Goal: Information Seeking & Learning: Learn about a topic

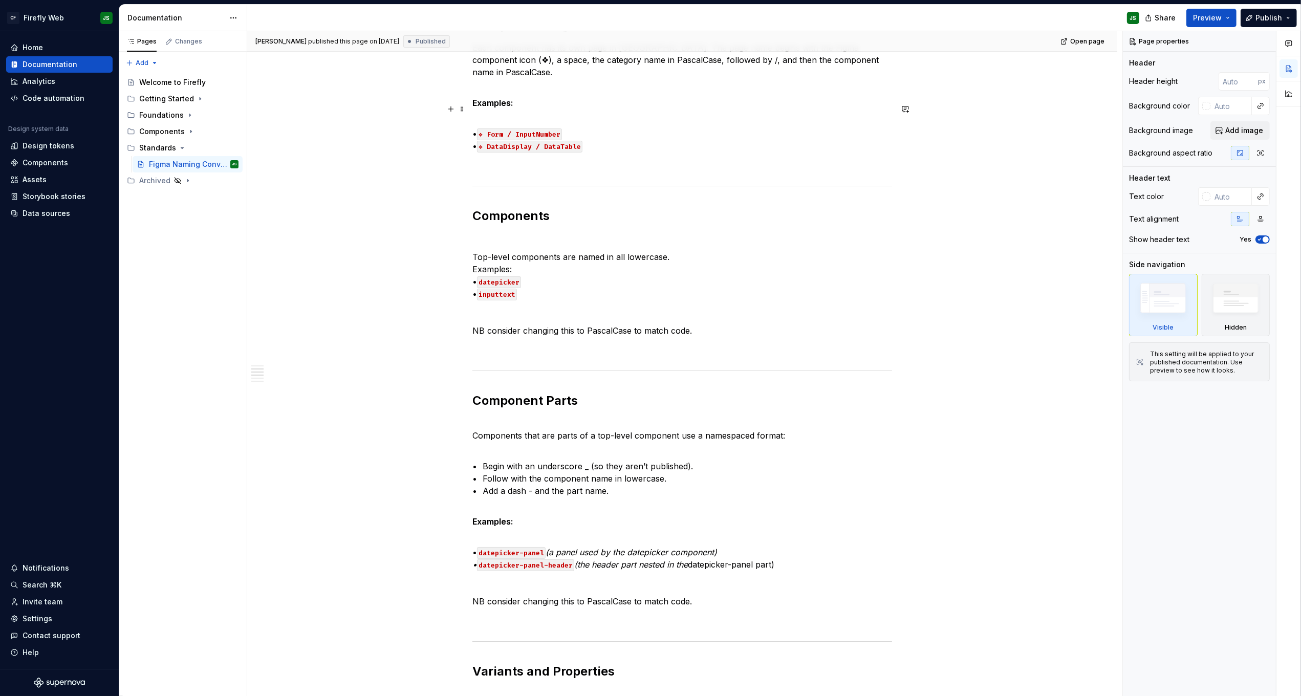
scroll to position [192, 0]
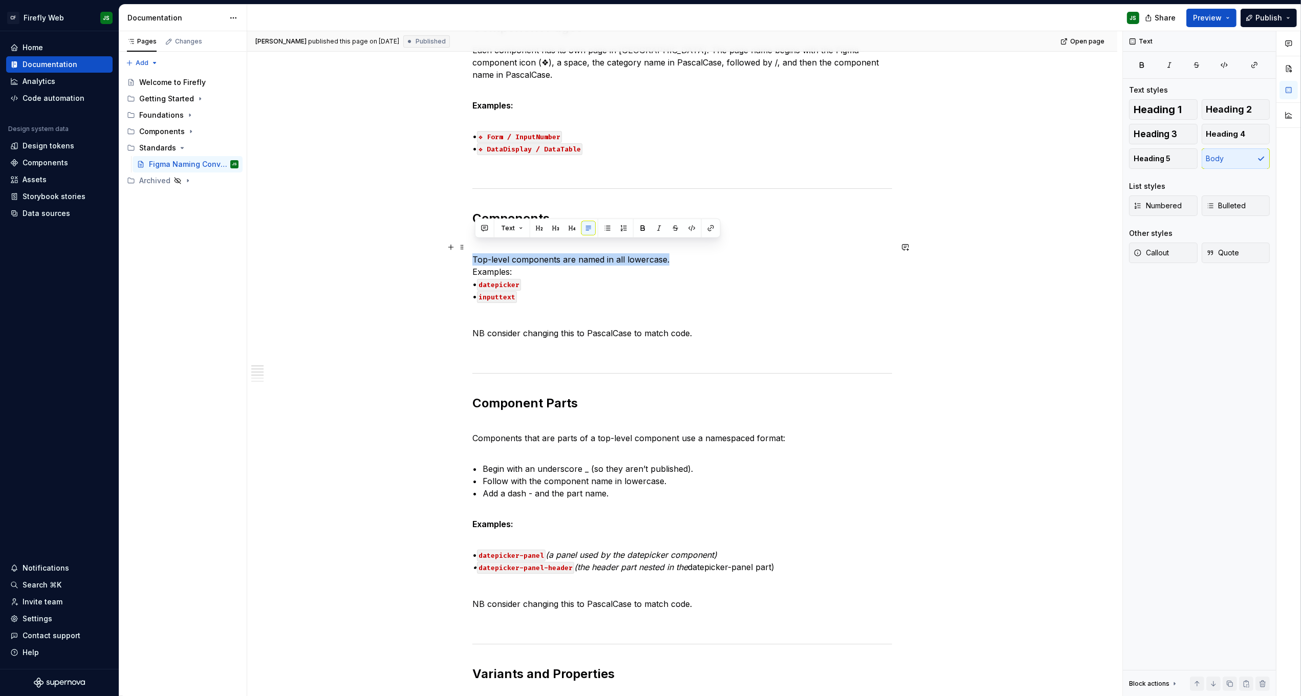
drag, startPoint x: 626, startPoint y: 246, endPoint x: 470, endPoint y: 245, distance: 156.0
copy p "Top-level components are named in all lowercase."
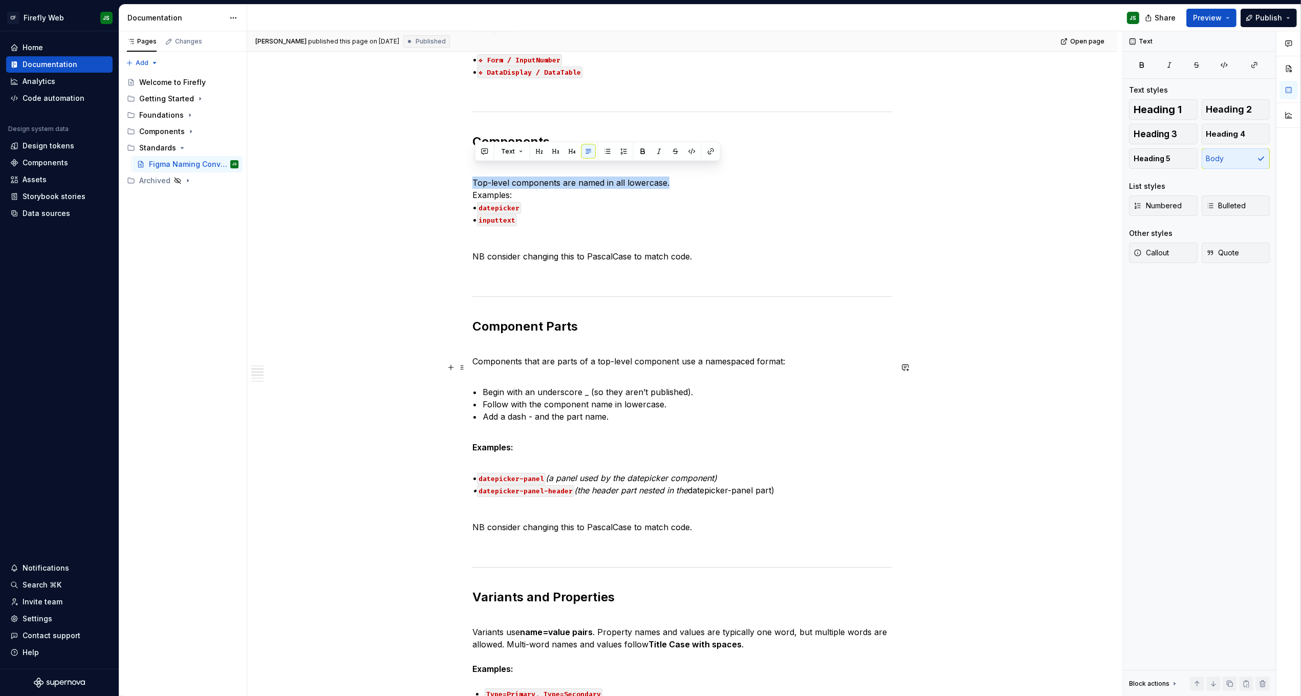
scroll to position [274, 0]
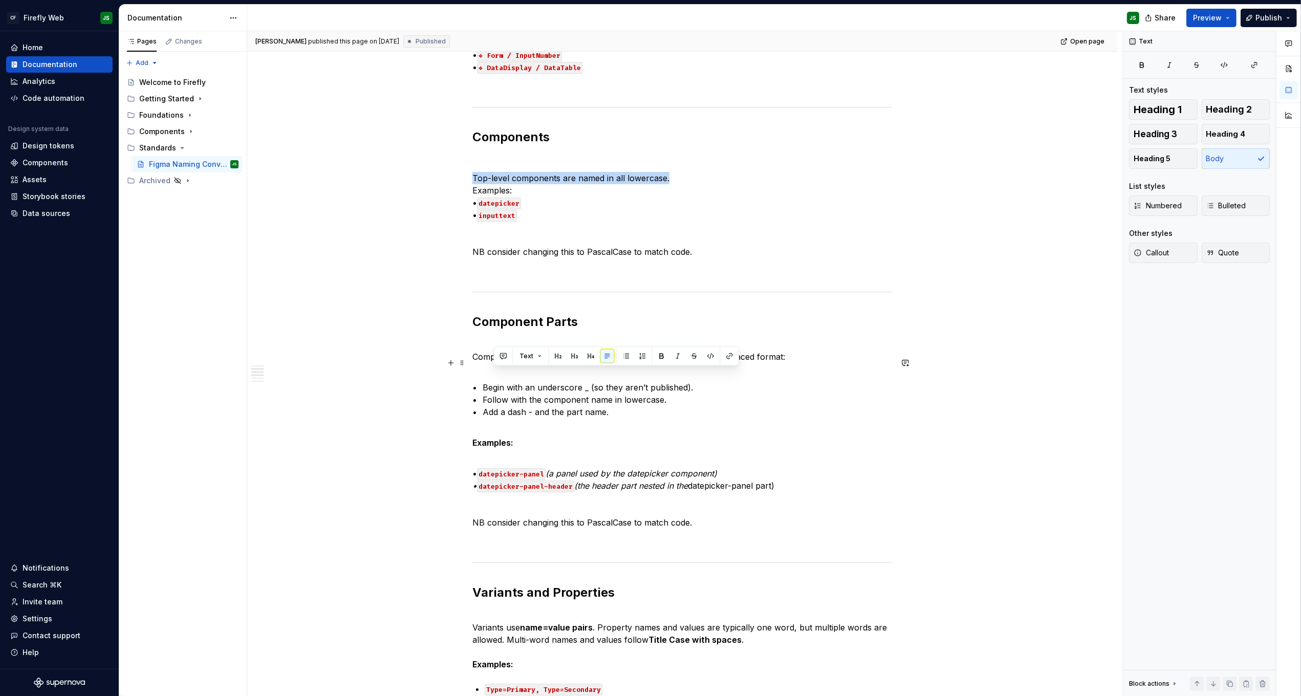
drag, startPoint x: 495, startPoint y: 374, endPoint x: 662, endPoint y: 399, distance: 168.7
click at [662, 399] on p "• Begin with an underscore _ (so they aren’t published). • Follow with the comp…" at bounding box center [682, 399] width 420 height 61
click at [561, 420] on div "Component Pages Each component has its own page in Figma. The page name begins …" at bounding box center [682, 686] width 420 height 1496
drag, startPoint x: 531, startPoint y: 382, endPoint x: 461, endPoint y: 379, distance: 69.1
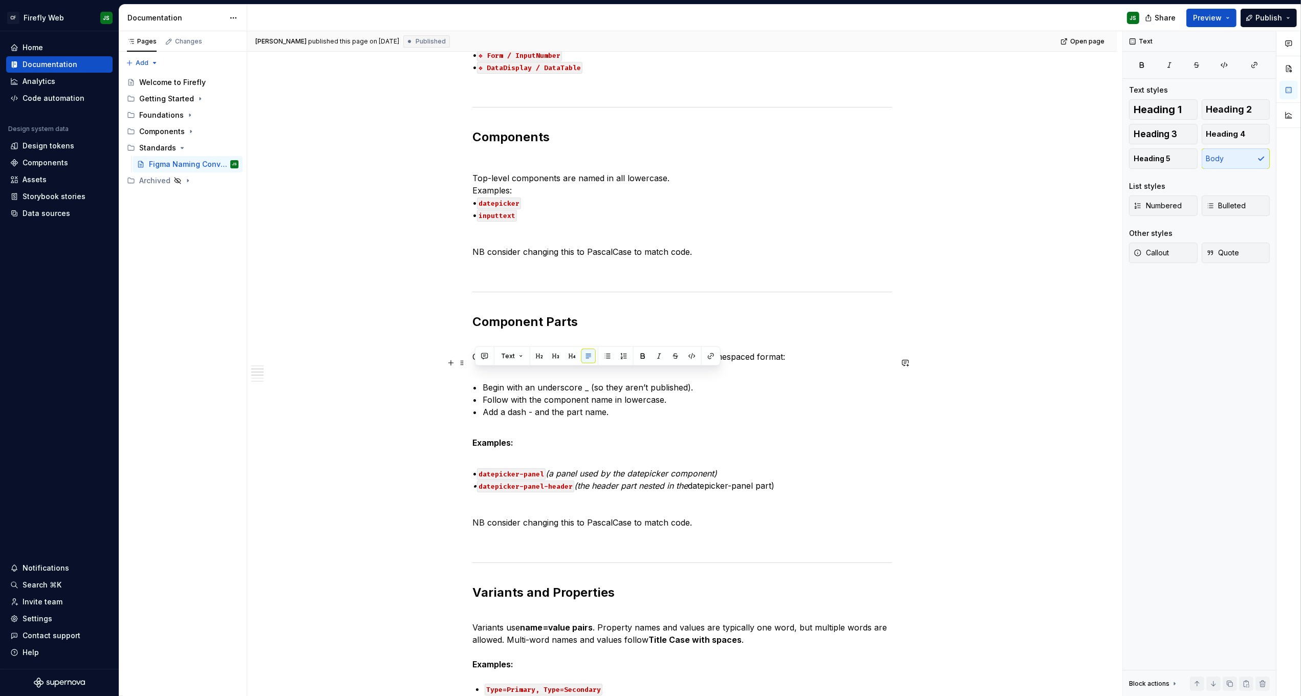
copy p "• Begin with an underscore _ (so they aren’t published). • Follow with the comp…"
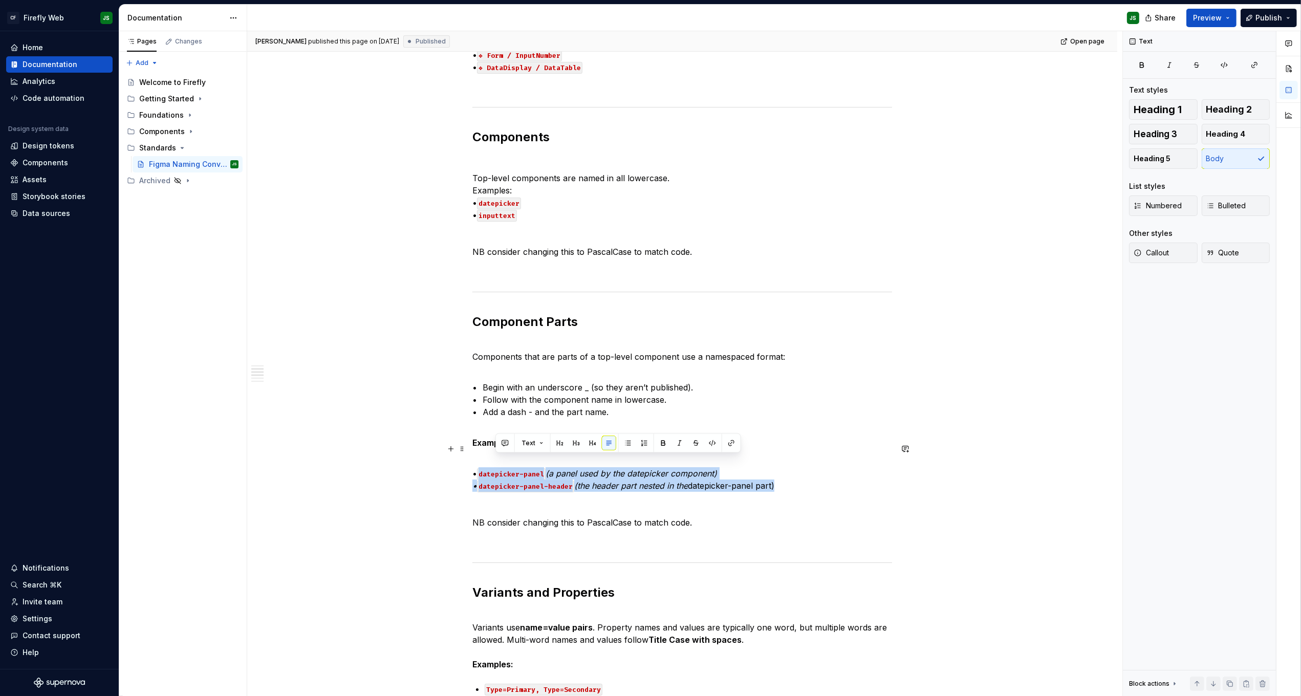
drag, startPoint x: 493, startPoint y: 462, endPoint x: 843, endPoint y: 477, distance: 350.8
click at [843, 477] on p "• datepicker-panel (a panel used by the datepicker component) • datepicker-pane…" at bounding box center [682, 473] width 420 height 37
copy p "datepicker-panel (a panel used by the datepicker component) • datepicker-panel-…"
type textarea "*"
click at [545, 498] on p at bounding box center [682, 504] width 420 height 12
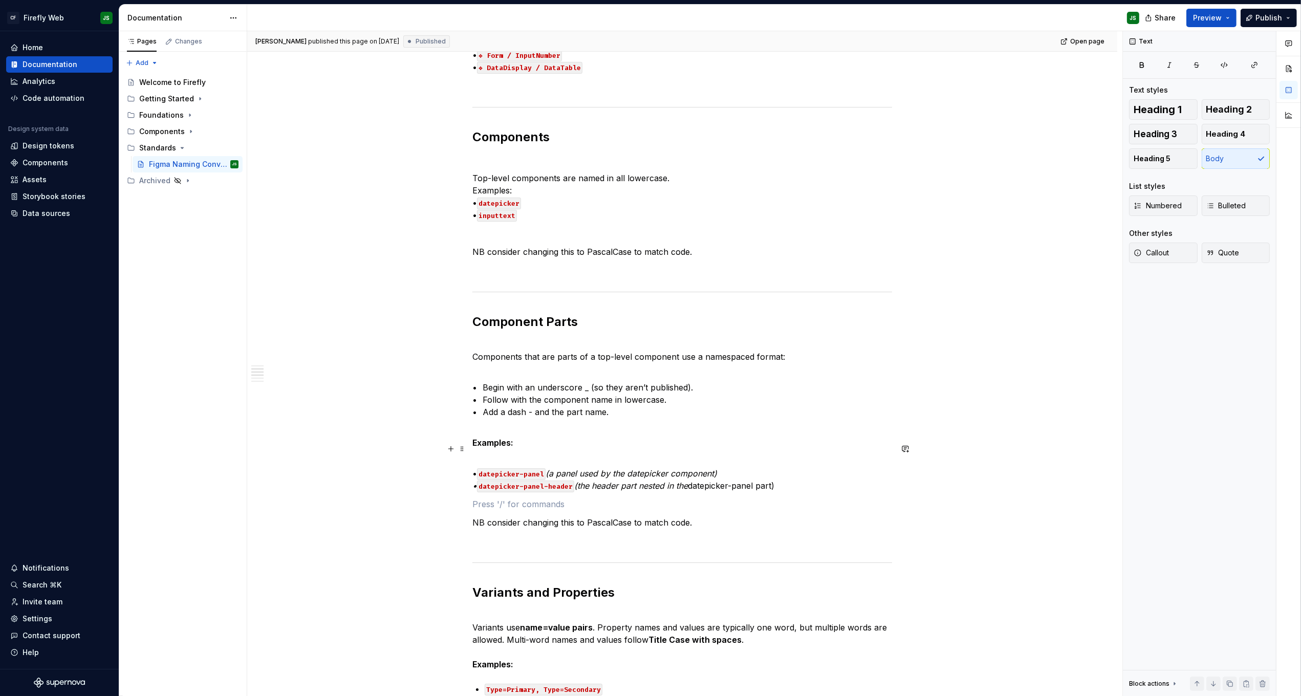
click at [496, 468] on code "datepicker-panel" at bounding box center [511, 474] width 69 height 12
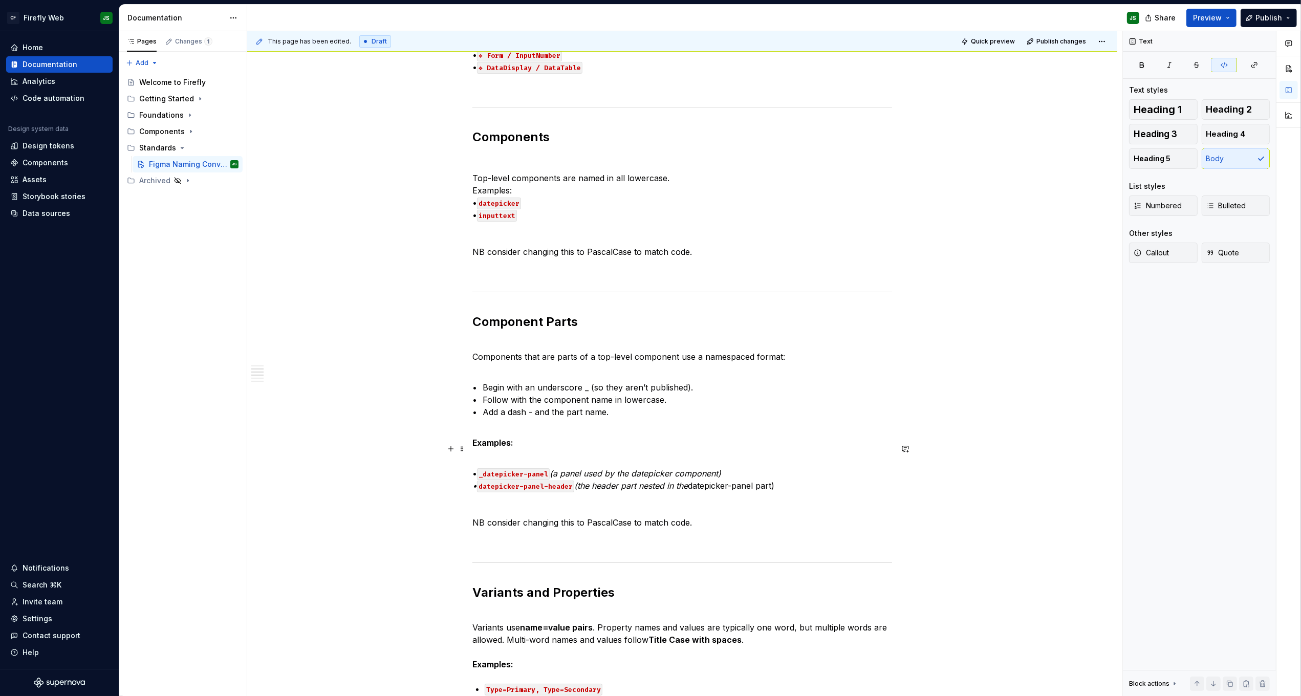
click at [500, 480] on code "datepicker-panel-header" at bounding box center [525, 486] width 97 height 12
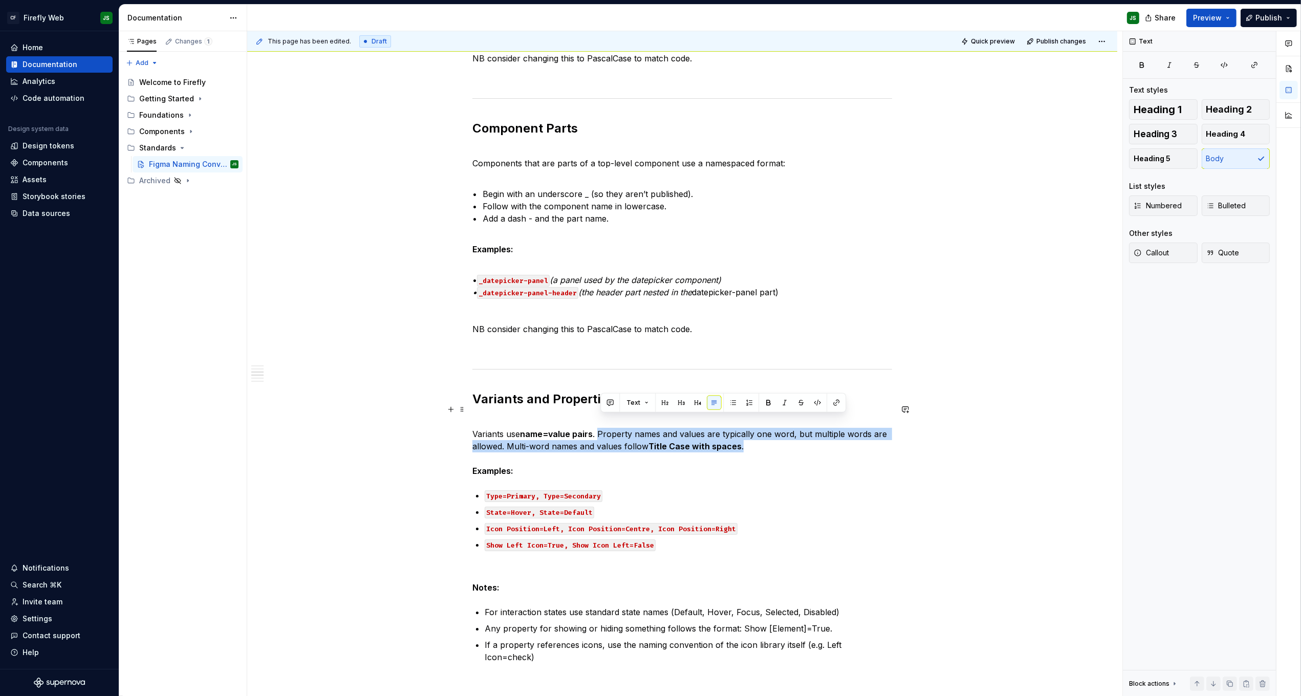
scroll to position [466, 0]
drag, startPoint x: 602, startPoint y: 423, endPoint x: 750, endPoint y: 434, distance: 148.3
click at [751, 434] on p "Variants use name=value pairs . Property names and values are typically one wor…" at bounding box center [682, 447] width 420 height 61
copy p "Property names and values are typically one word, but multiple words are allowe…"
click at [647, 491] on p "Type=Primary, Type=Secondary" at bounding box center [688, 497] width 407 height 12
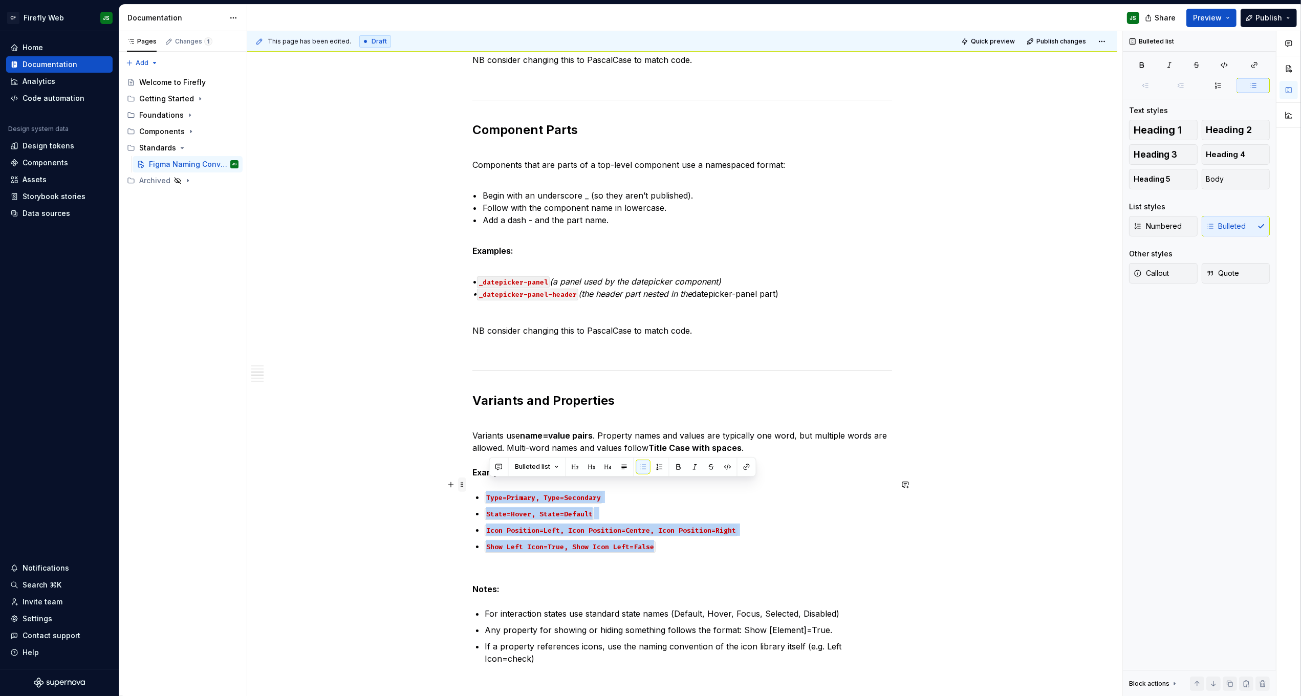
drag, startPoint x: 615, startPoint y: 520, endPoint x: 467, endPoint y: 483, distance: 152.4
click at [472, 483] on div "Component Pages Each component has its own page in Figma. The page name begins …" at bounding box center [682, 500] width 420 height 1509
copy ul "Type=Primary, Type=Secondary State=Hover, State=Default Icon Position=Left, Ico…"
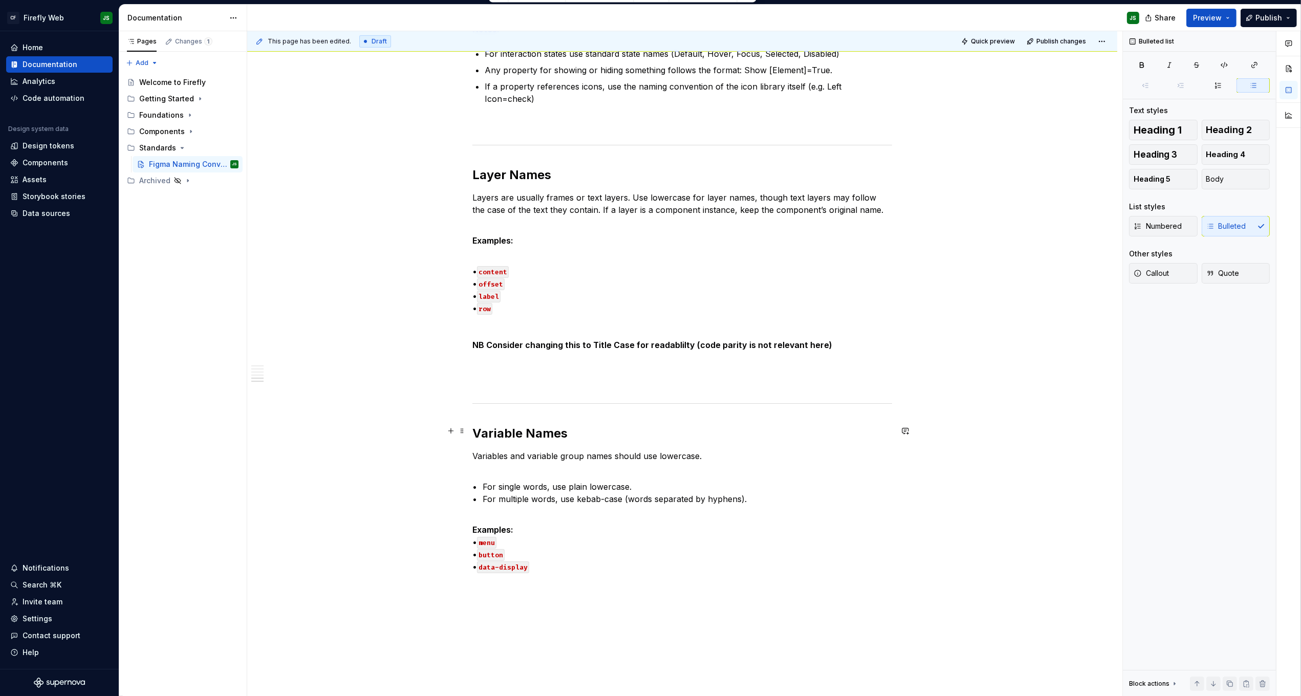
scroll to position [1027, 0]
click at [580, 448] on p "Variables and variable group names should use lowercase." at bounding box center [682, 454] width 420 height 12
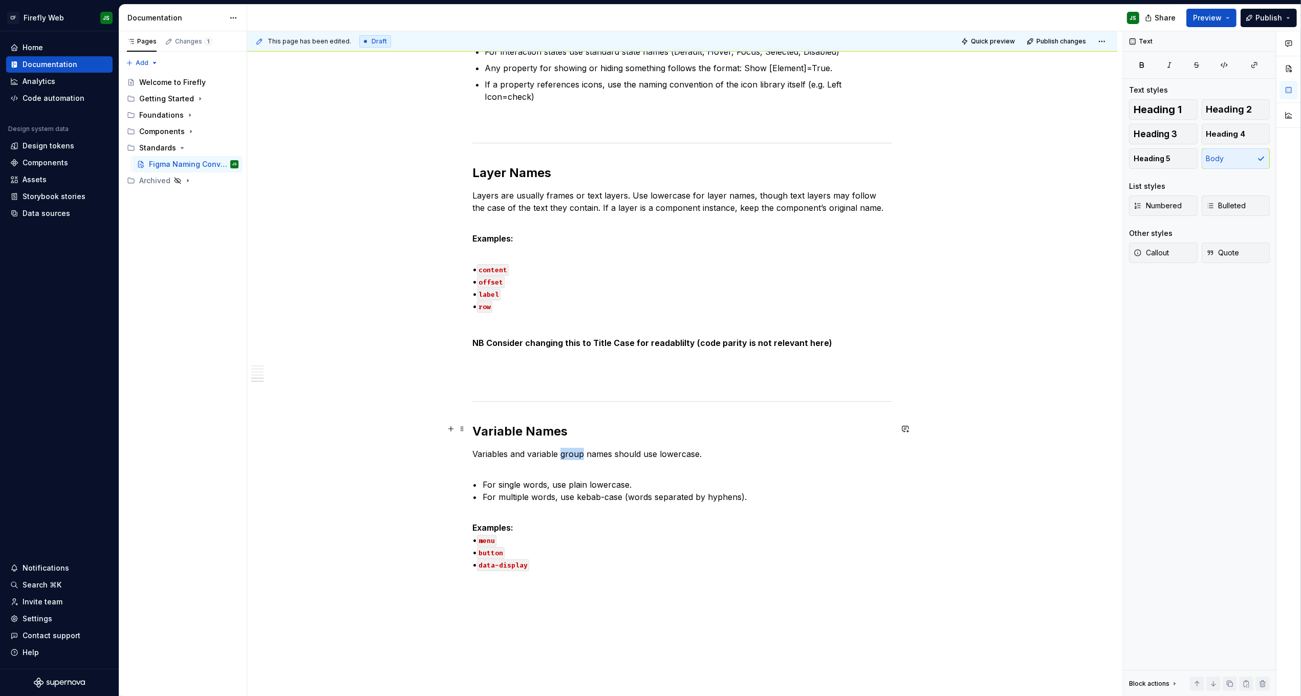
click at [580, 448] on p "Variables and variable group names should use lowercase." at bounding box center [682, 454] width 420 height 12
click at [579, 448] on p "Variables and variable group names should use lowercase." at bounding box center [682, 454] width 420 height 12
click at [777, 486] on p "• For single words, use plain lowercase. • For multiple words, use kebab-case (…" at bounding box center [682, 490] width 420 height 49
click at [680, 448] on p "Variables and variable group names should use lowercase." at bounding box center [682, 454] width 420 height 12
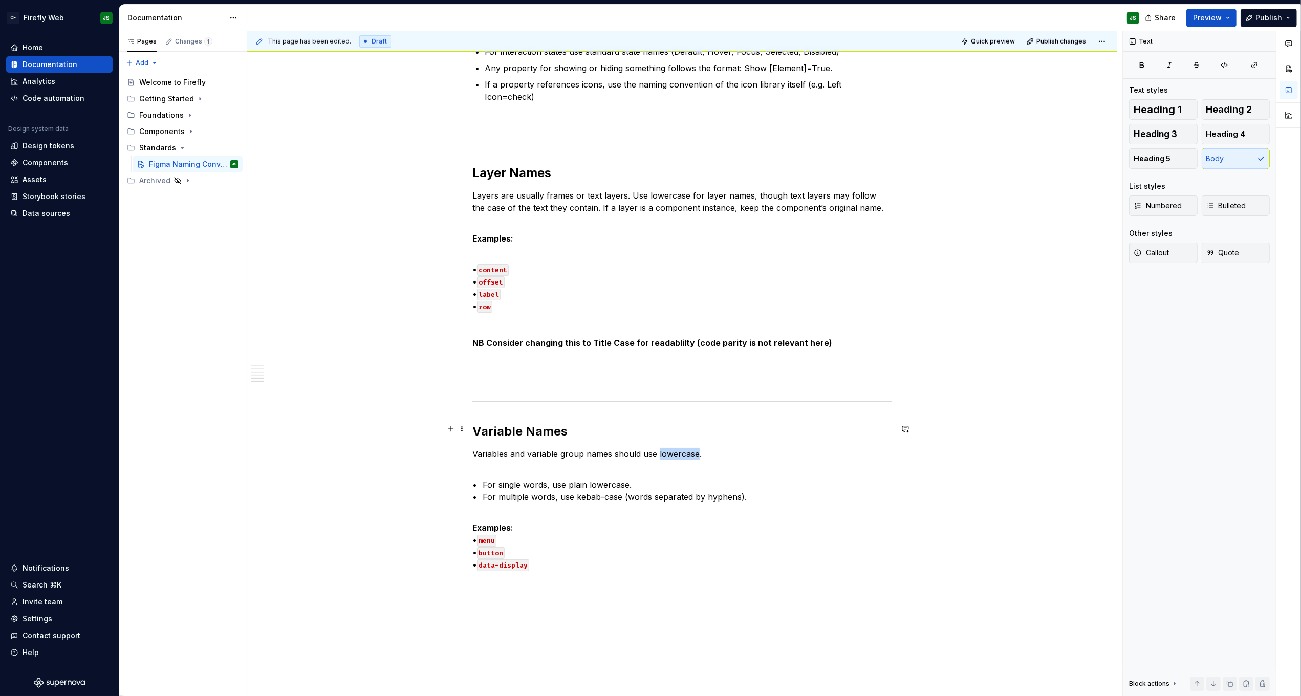
click at [680, 448] on p "Variables and variable group names should use lowercase." at bounding box center [682, 454] width 420 height 12
click at [540, 466] on p "• For single words, use plain lowercase. • For multiple words, use kebab-case (…" at bounding box center [682, 490] width 420 height 49
drag, startPoint x: 732, startPoint y: 464, endPoint x: 474, endPoint y: 453, distance: 258.1
click at [474, 453] on div "Component Pages Each component has its own page in Figma. The page name begins …" at bounding box center [682, 31] width 870 height 1742
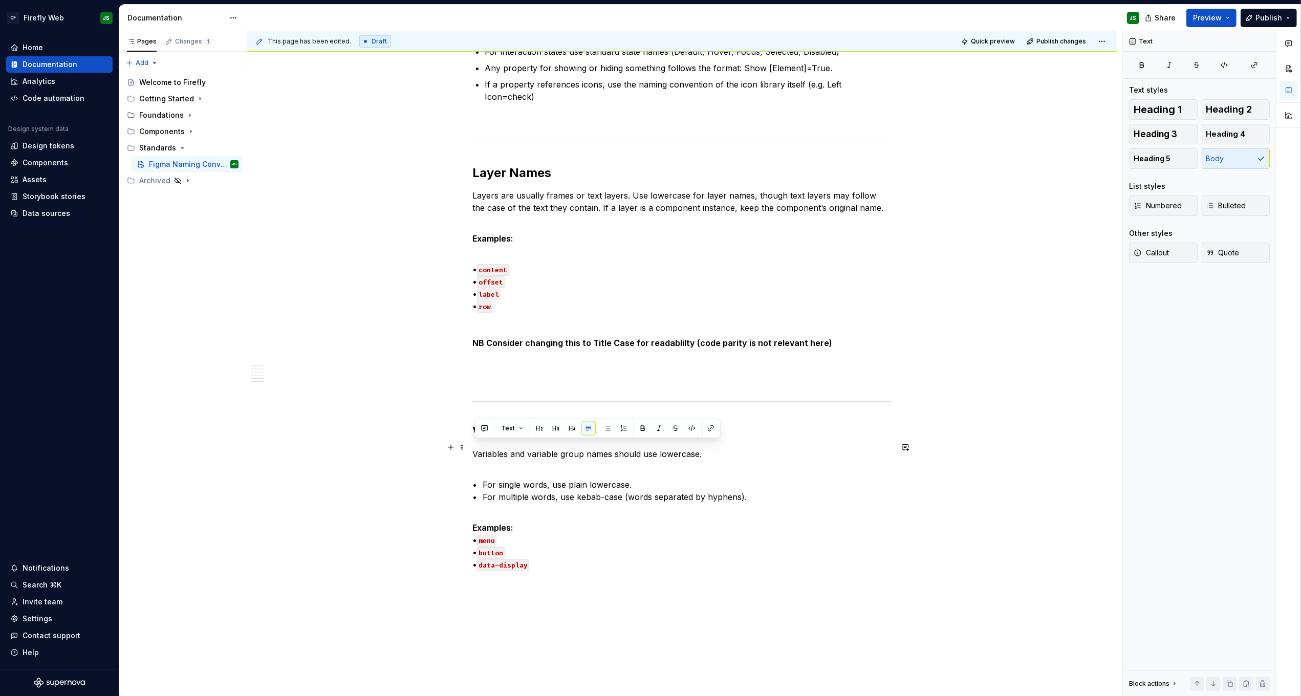
scroll to position [1036, 0]
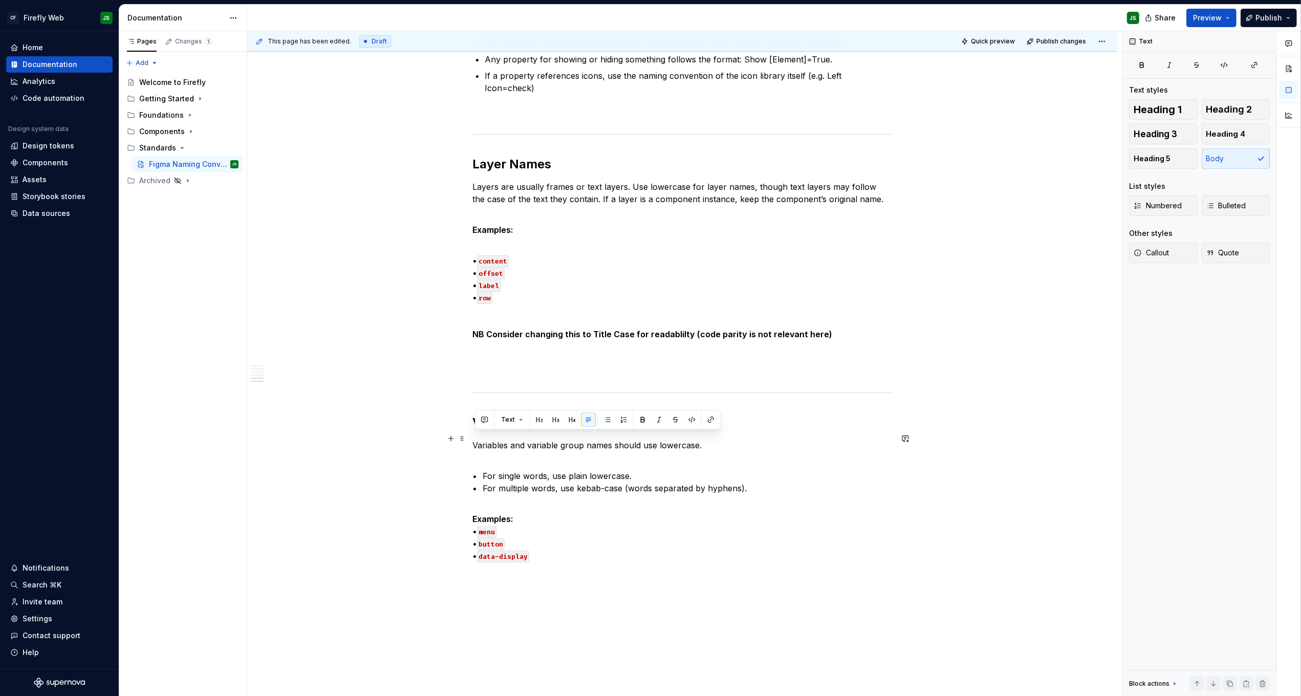
copy p "• For single words, use plain lowercase. • For multiple words, use kebab-case (…"
click at [564, 513] on p "Examples: • menu • button • data-display" at bounding box center [682, 537] width 420 height 49
drag, startPoint x: 563, startPoint y: 533, endPoint x: 461, endPoint y: 497, distance: 108.1
click at [477, 514] on strong "Examples:" at bounding box center [492, 519] width 41 height 10
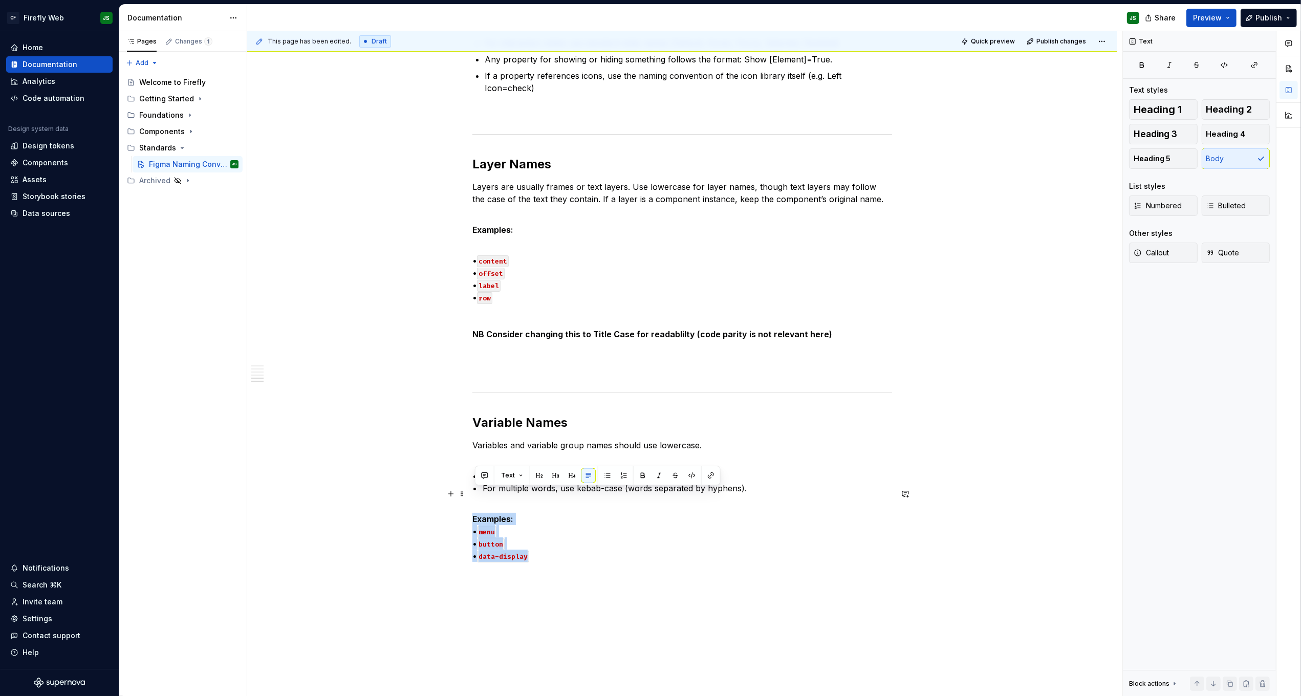
scroll to position [1036, 0]
copy p "Examples: • menu • button • data-display"
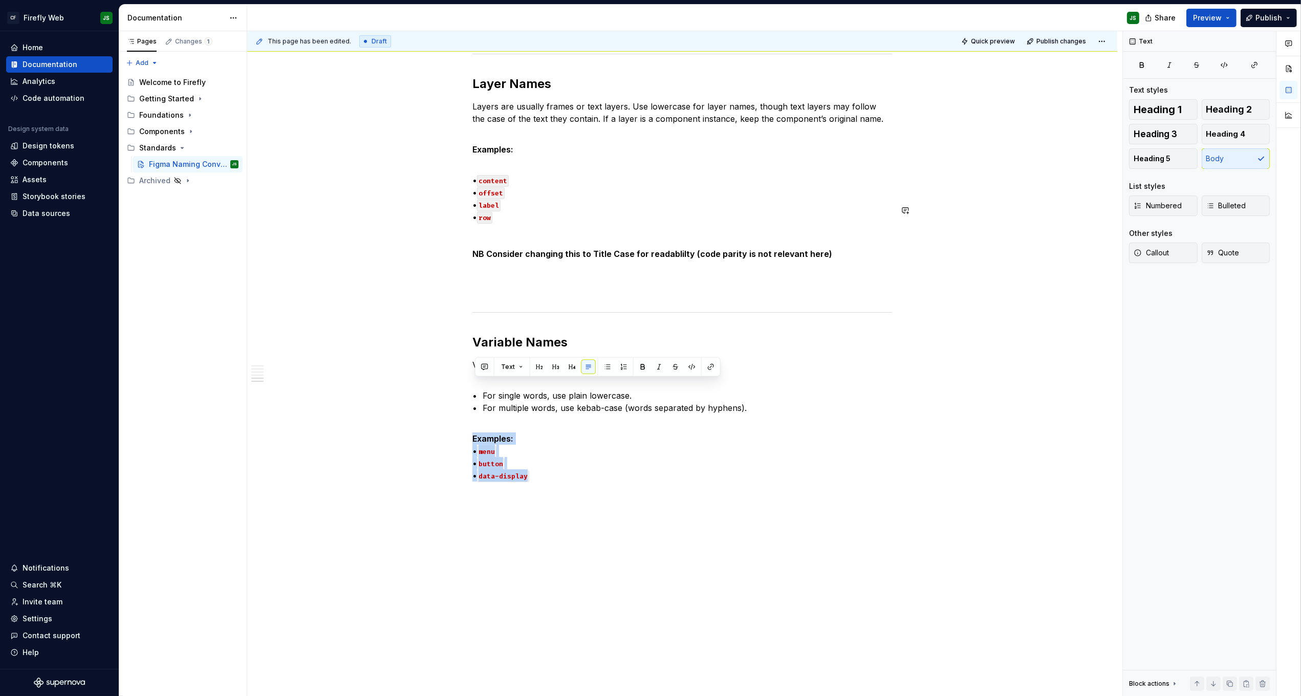
scroll to position [1177, 0]
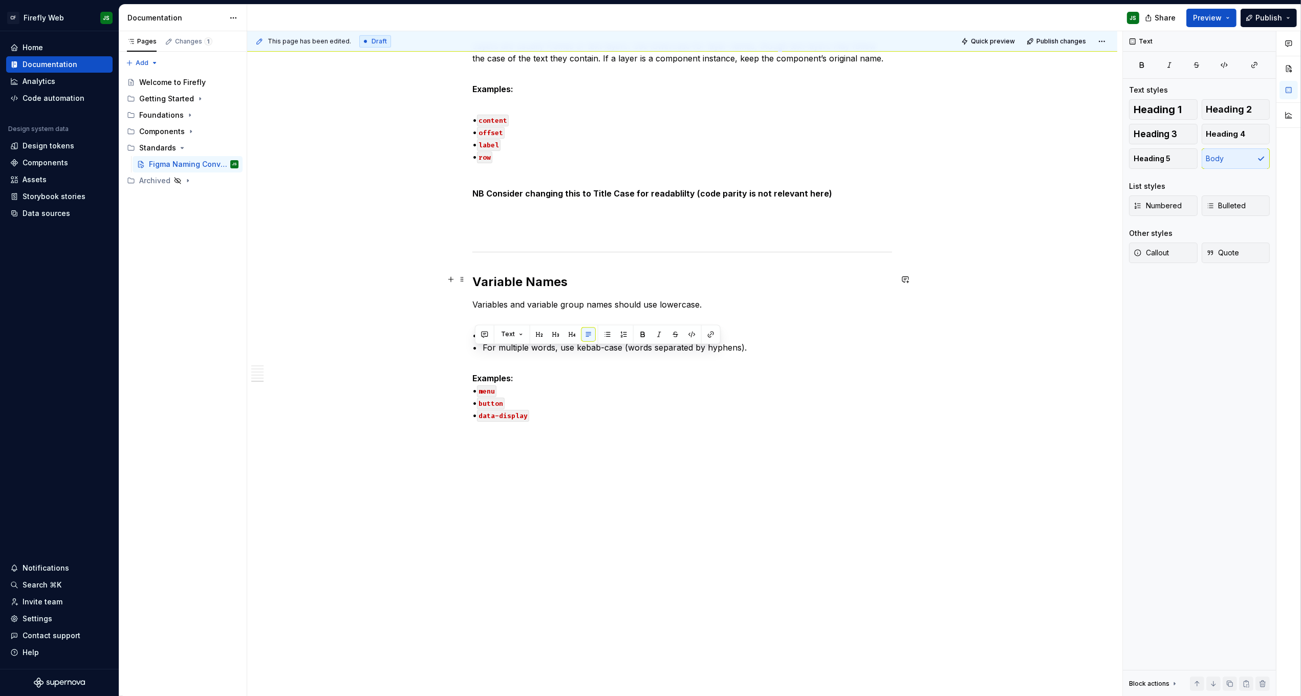
click at [609, 298] on p "Variables and variable group names should use lowercase." at bounding box center [682, 304] width 420 height 12
copy p "Variables and variable group names should use lowercase."
drag, startPoint x: 558, startPoint y: 389, endPoint x: 450, endPoint y: 356, distance: 113.4
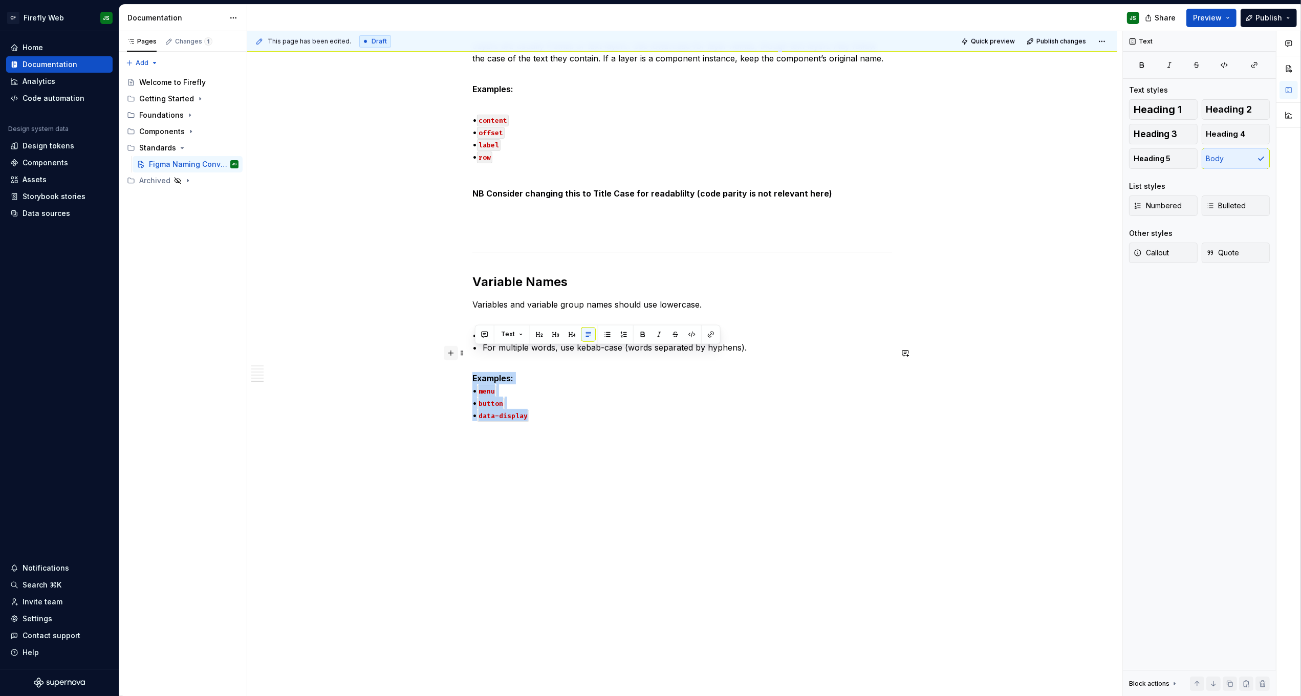
copy p "Examples: • menu • button • data-display"
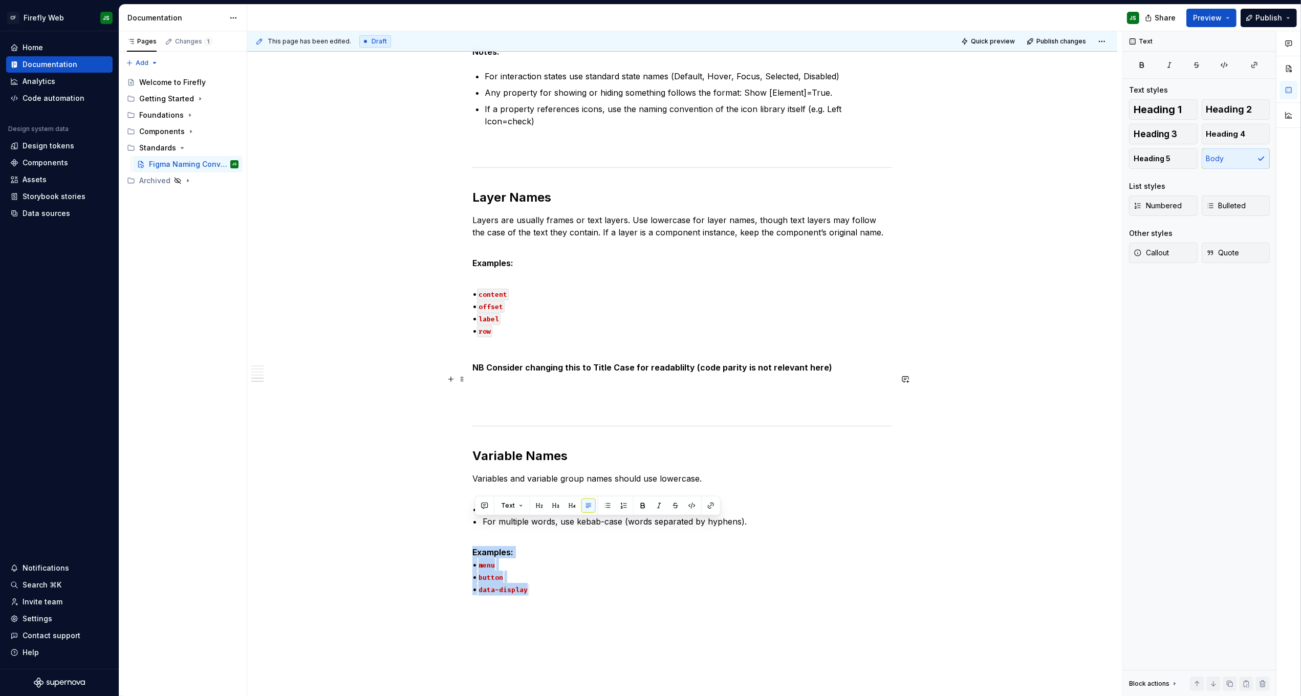
scroll to position [1001, 0]
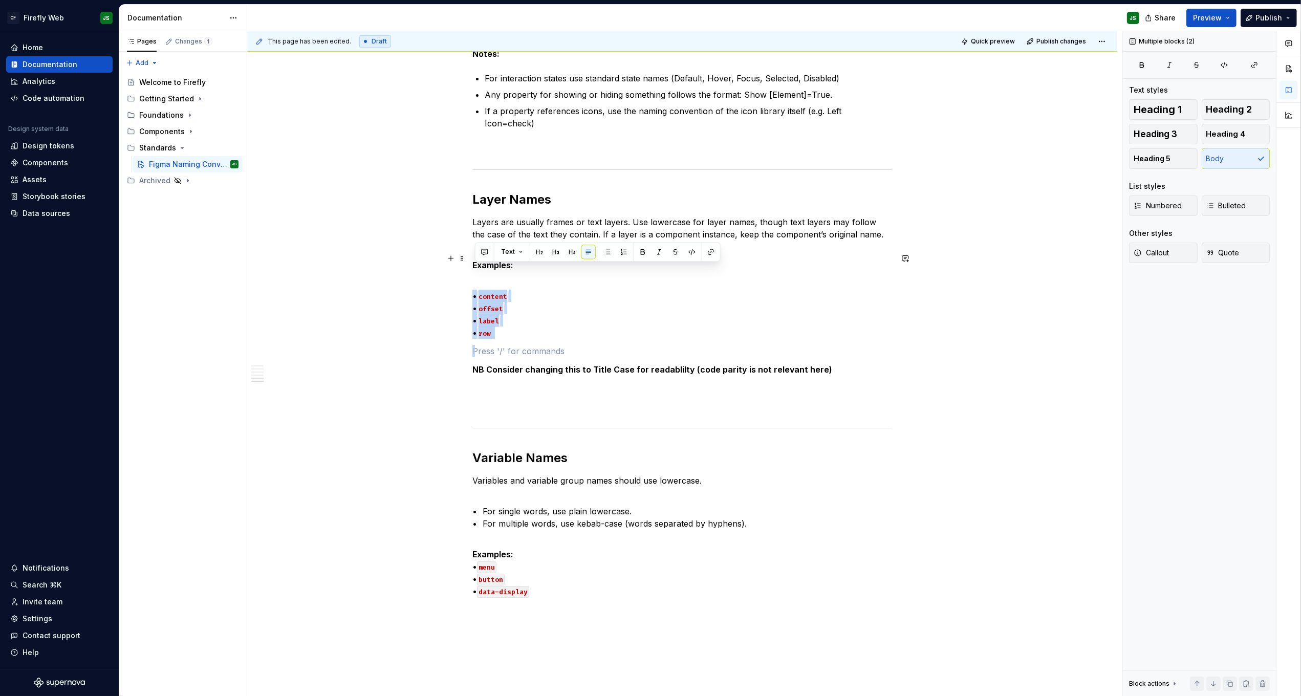
drag, startPoint x: 519, startPoint y: 317, endPoint x: 451, endPoint y: 273, distance: 81.0
click at [451, 272] on div "Component Pages Each component has its own page in Figma. The page name begins …" at bounding box center [682, 58] width 870 height 1742
click at [572, 294] on p "• content • offset • label • row" at bounding box center [682, 305] width 420 height 61
click at [494, 301] on code "offset" at bounding box center [491, 307] width 28 height 12
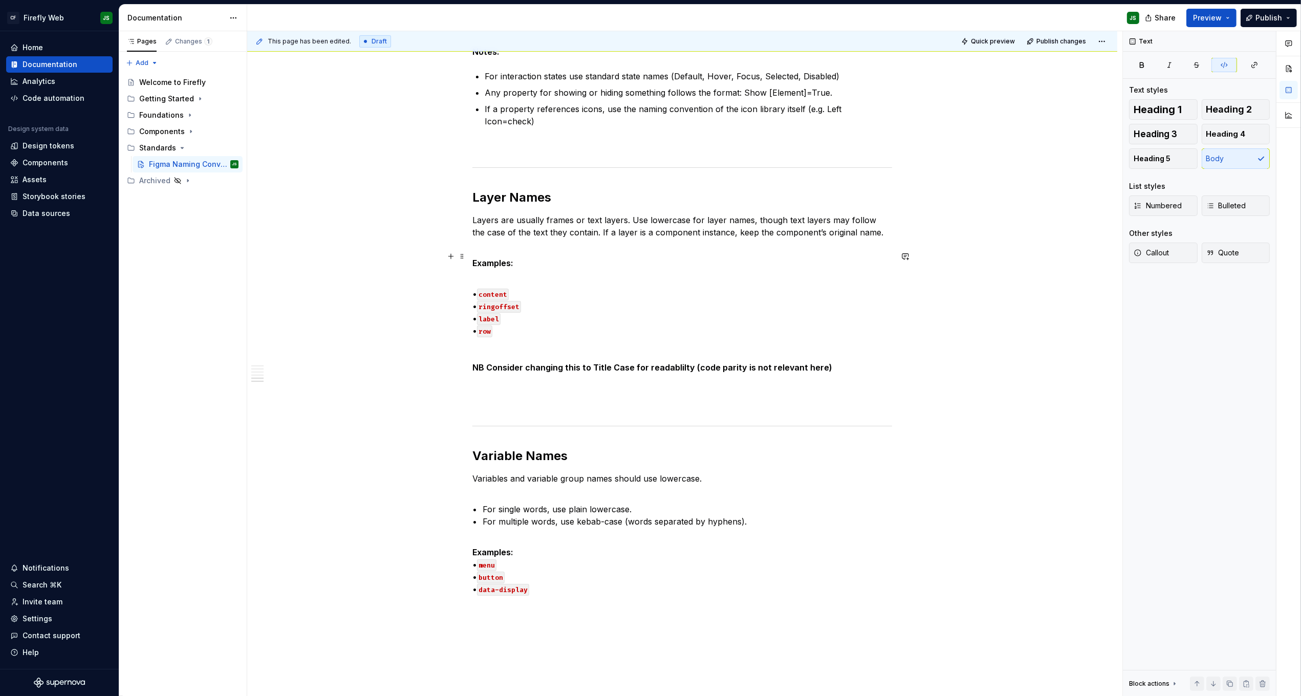
click at [405, 283] on div "Component Pages Each component has its own page in Figma. The page name begins …" at bounding box center [682, 55] width 870 height 1742
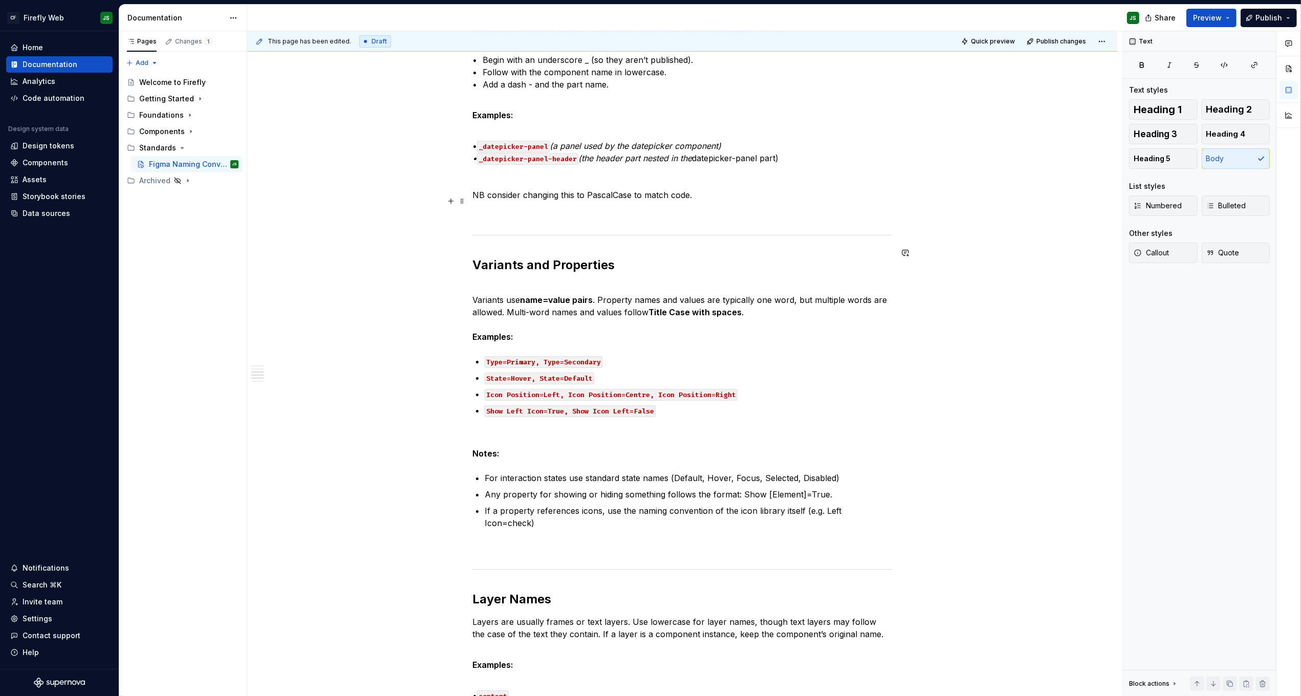
scroll to position [472, 0]
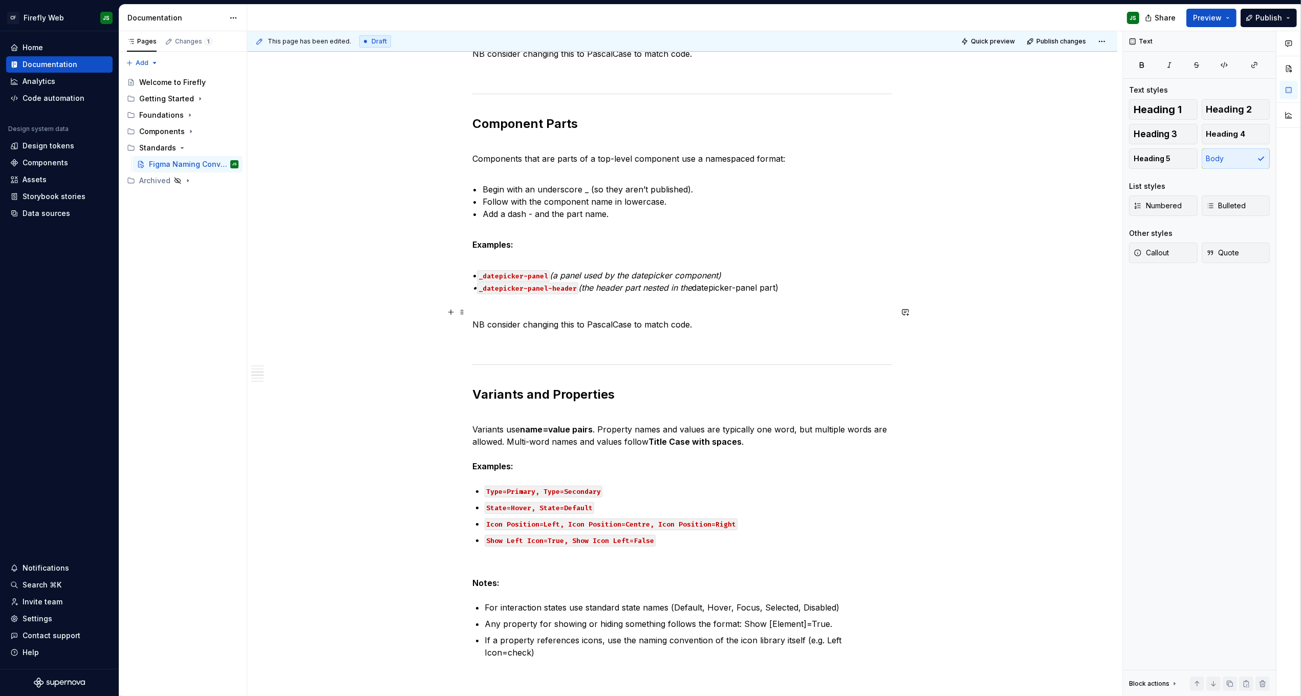
click at [529, 318] on p "NB consider changing this to PascalCase to match code." at bounding box center [682, 324] width 420 height 12
click at [528, 318] on p "NB consider changing this to PascalCase to match code." at bounding box center [682, 324] width 420 height 12
click at [411, 307] on div "This page has been edited. Draft Quick preview Publish changes Figma Naming Con…" at bounding box center [684, 363] width 875 height 665
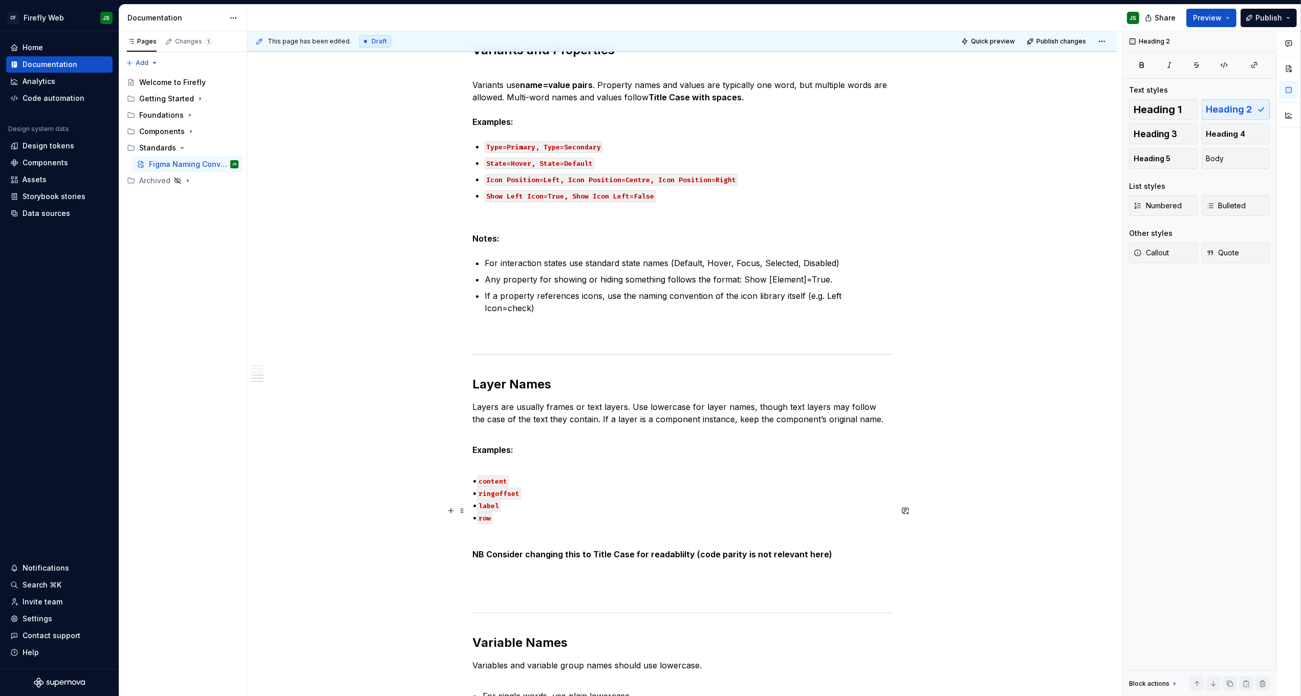
scroll to position [820, 0]
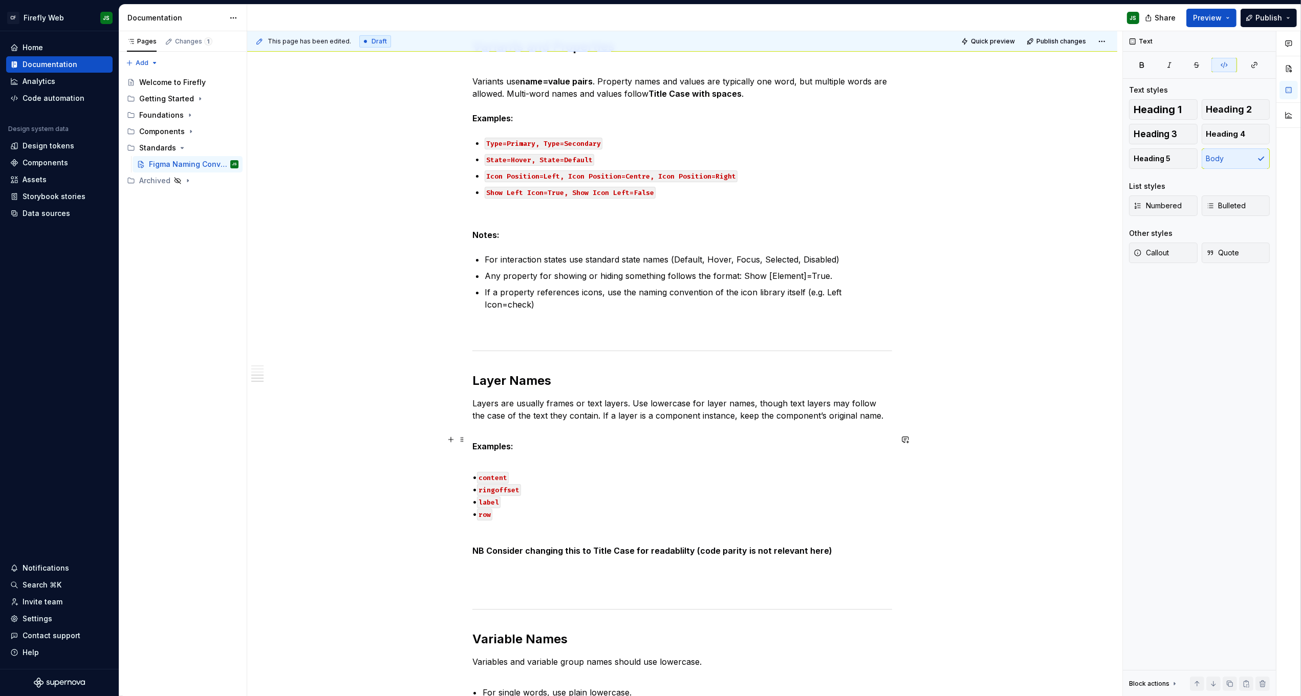
click at [535, 490] on p "• content • ringoffset • label • row" at bounding box center [682, 488] width 420 height 61
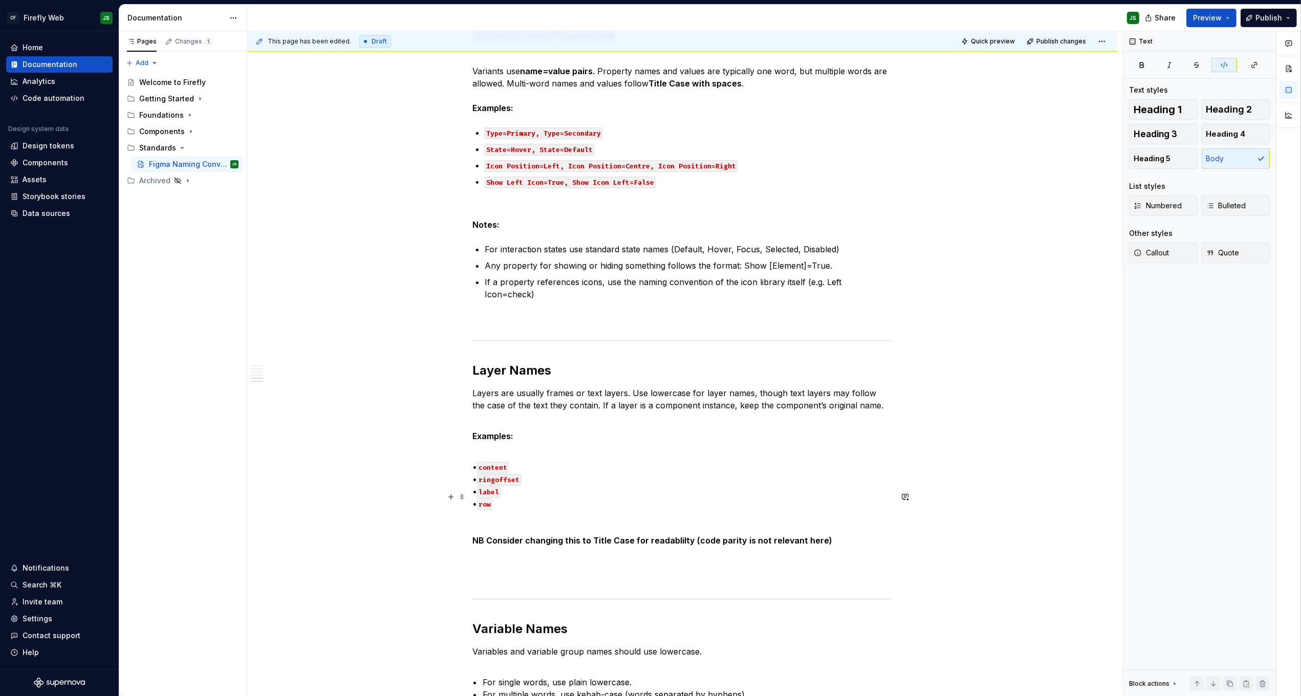
scroll to position [831, 0]
drag, startPoint x: 465, startPoint y: 452, endPoint x: 444, endPoint y: 440, distance: 23.6
click at [444, 440] on div "Component Pages Each component has its own page in Figma. The page name begins …" at bounding box center [682, 227] width 870 height 1742
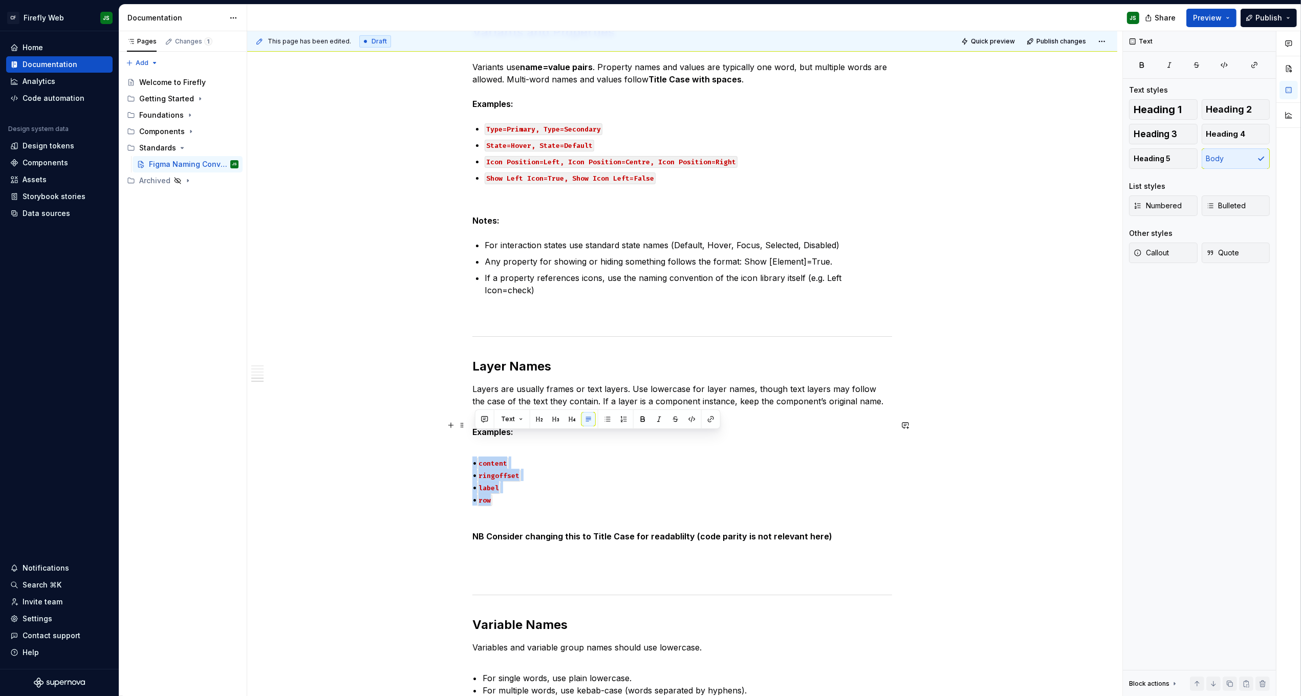
scroll to position [847, 0]
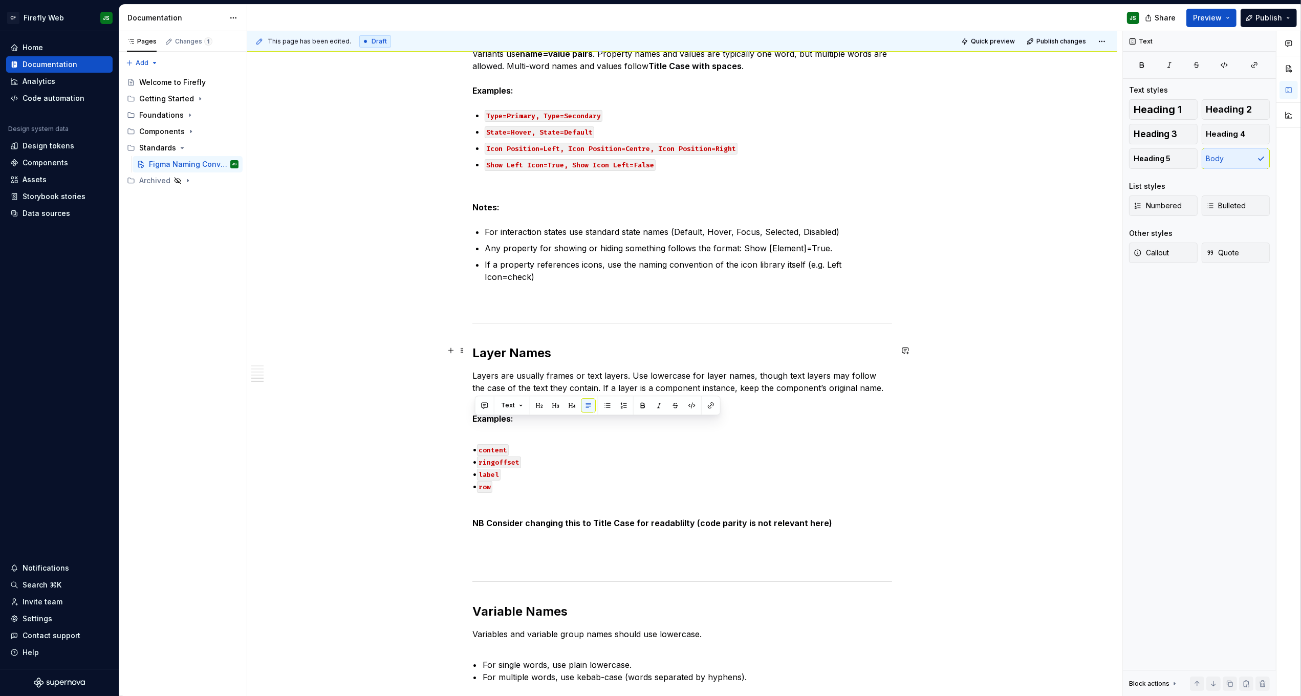
click at [591, 369] on p "Layers are usually frames or text layers. Use lowercase for layer names, though…" at bounding box center [682, 381] width 420 height 25
click at [751, 369] on p "Layers are usually frames or text layers. Use lowercase for layer names, though…" at bounding box center [682, 381] width 420 height 25
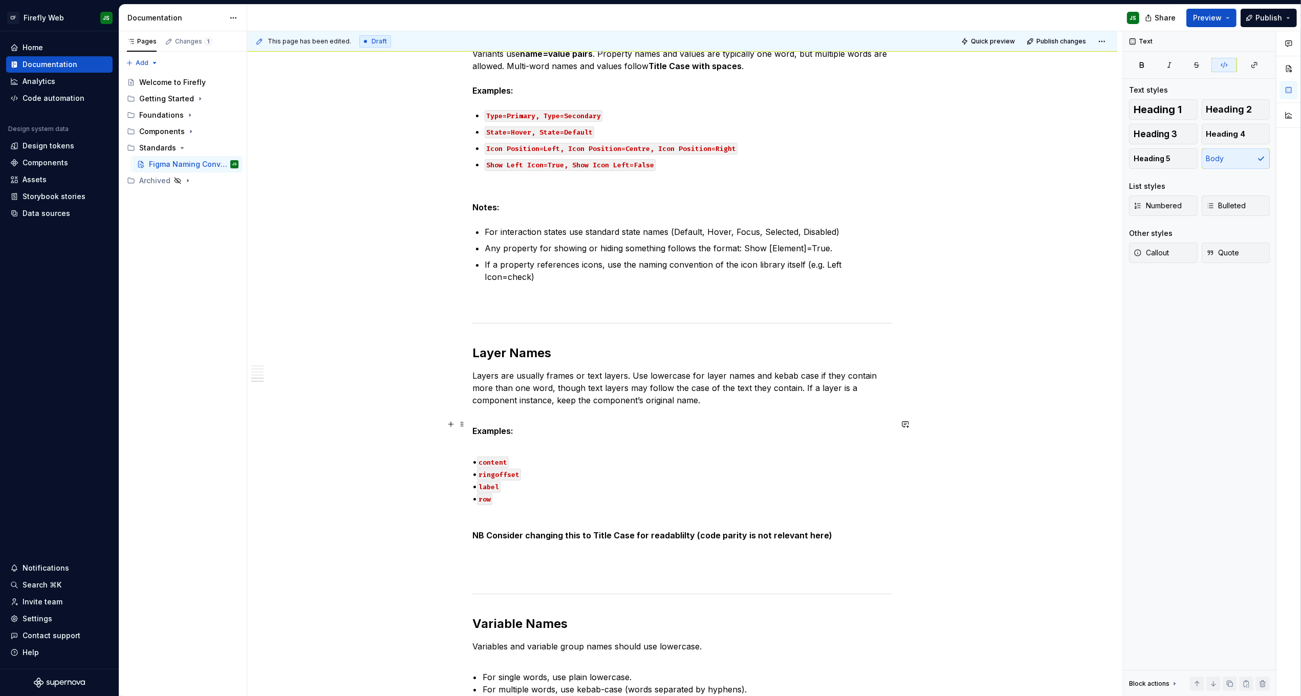
drag, startPoint x: 509, startPoint y: 449, endPoint x: 521, endPoint y: 456, distance: 14.0
click at [510, 469] on code "ringoffset" at bounding box center [499, 475] width 44 height 12
click at [561, 443] on p "• content • ring-offset • label • row" at bounding box center [682, 473] width 420 height 61
drag, startPoint x: 521, startPoint y: 473, endPoint x: 453, endPoint y: 439, distance: 75.3
click at [453, 439] on div "Component Pages Each component has its own page in Figma. The page name begins …" at bounding box center [682, 217] width 870 height 1754
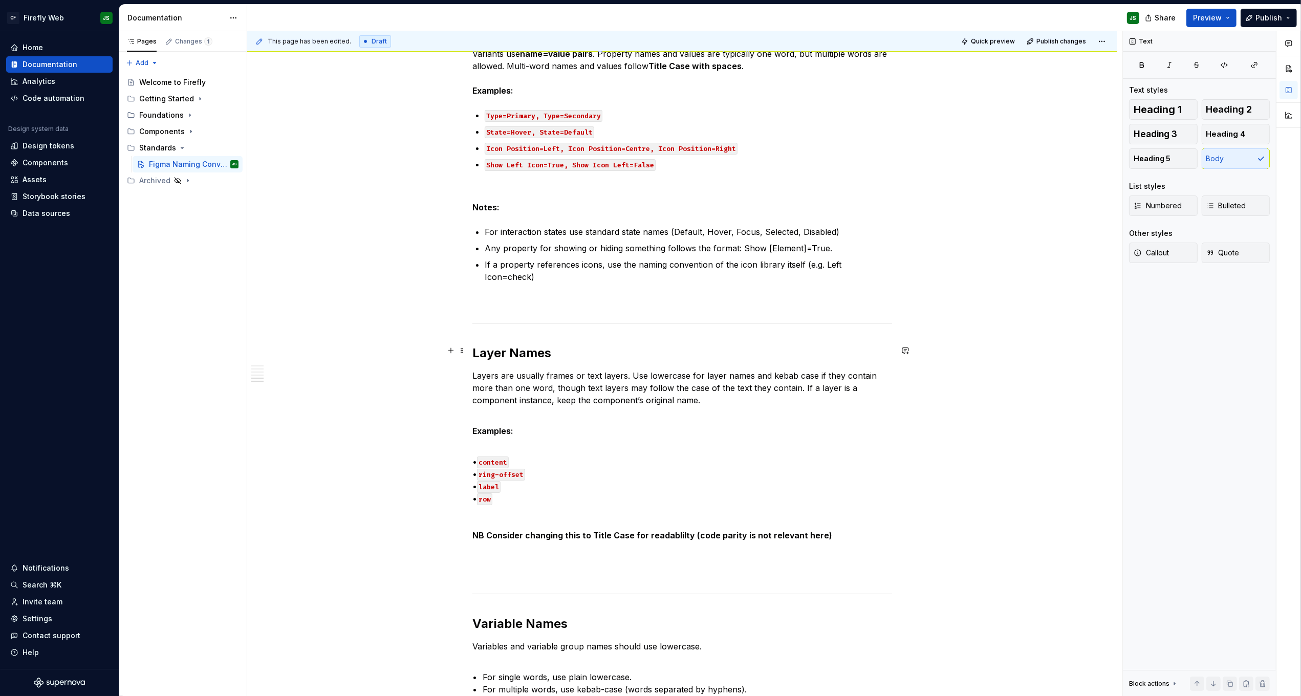
click at [654, 369] on p "Layers are usually frames or text layers. Use lowercase for layer names and keb…" at bounding box center [682, 387] width 420 height 37
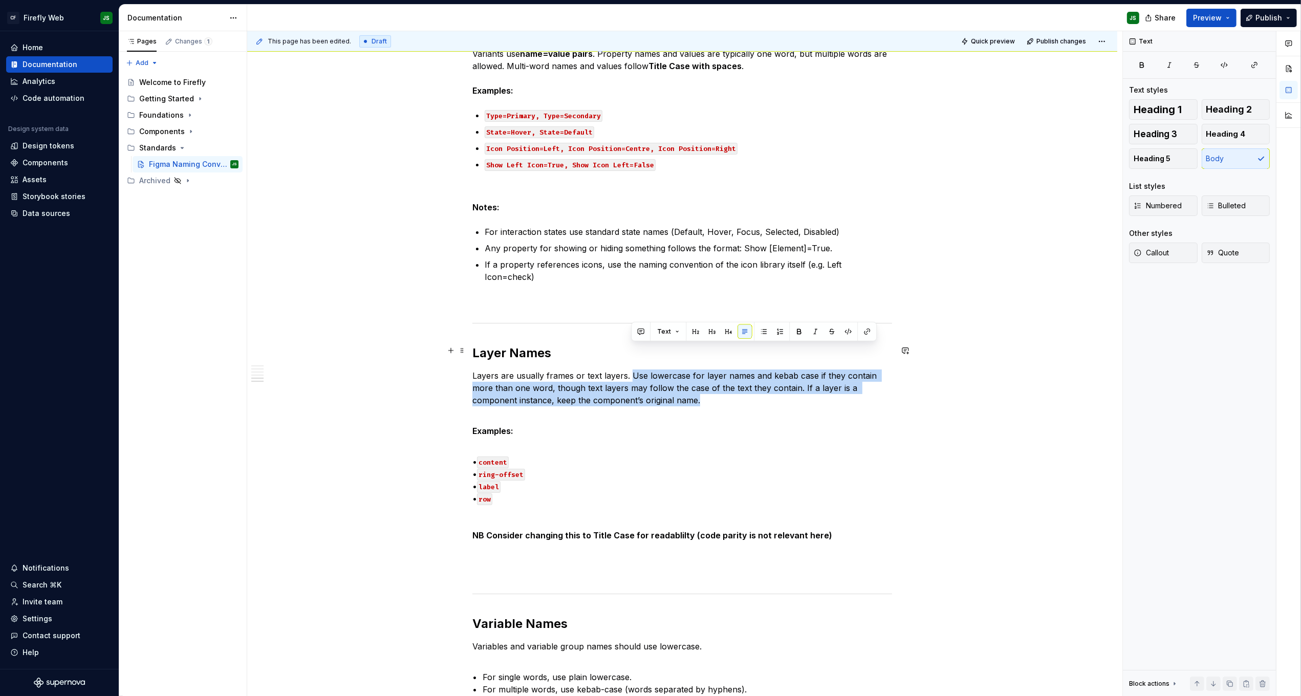
drag, startPoint x: 677, startPoint y: 347, endPoint x: 799, endPoint y: 372, distance: 124.3
click at [798, 372] on p "Layers are usually frames or text layers. Use lowercase for layer names and keb…" at bounding box center [682, 387] width 420 height 37
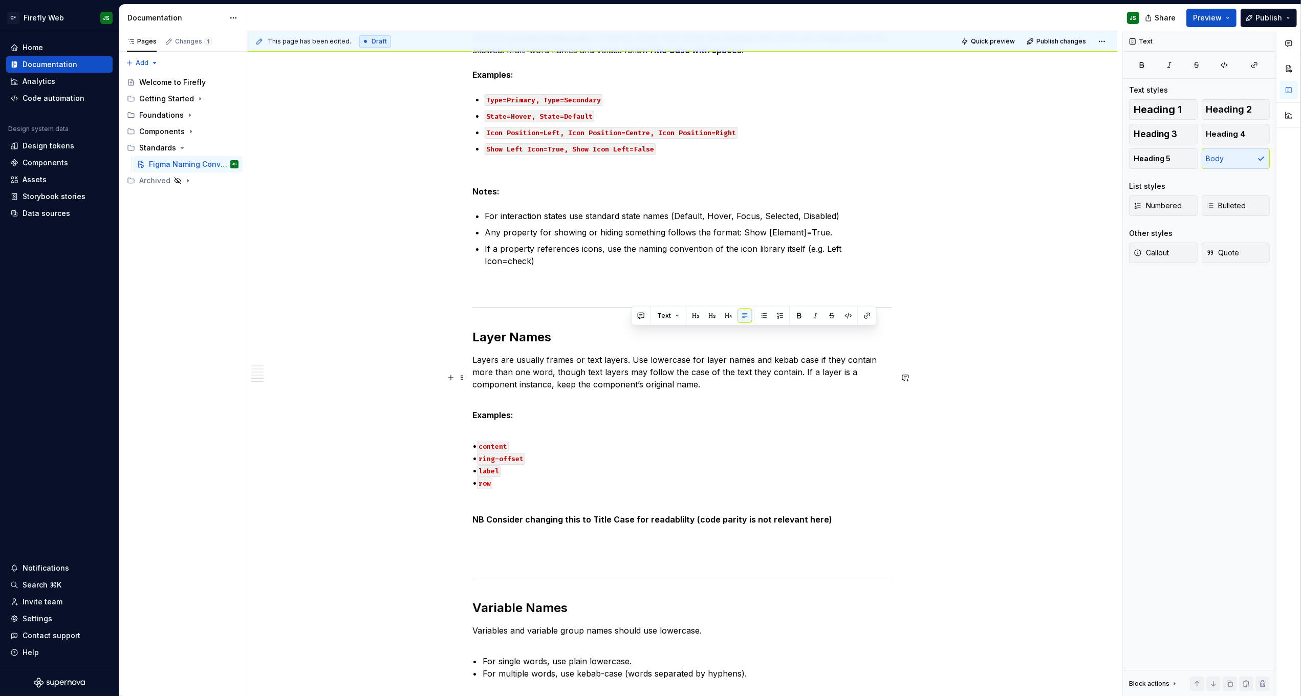
click at [688, 397] on p "Examples:" at bounding box center [682, 409] width 420 height 25
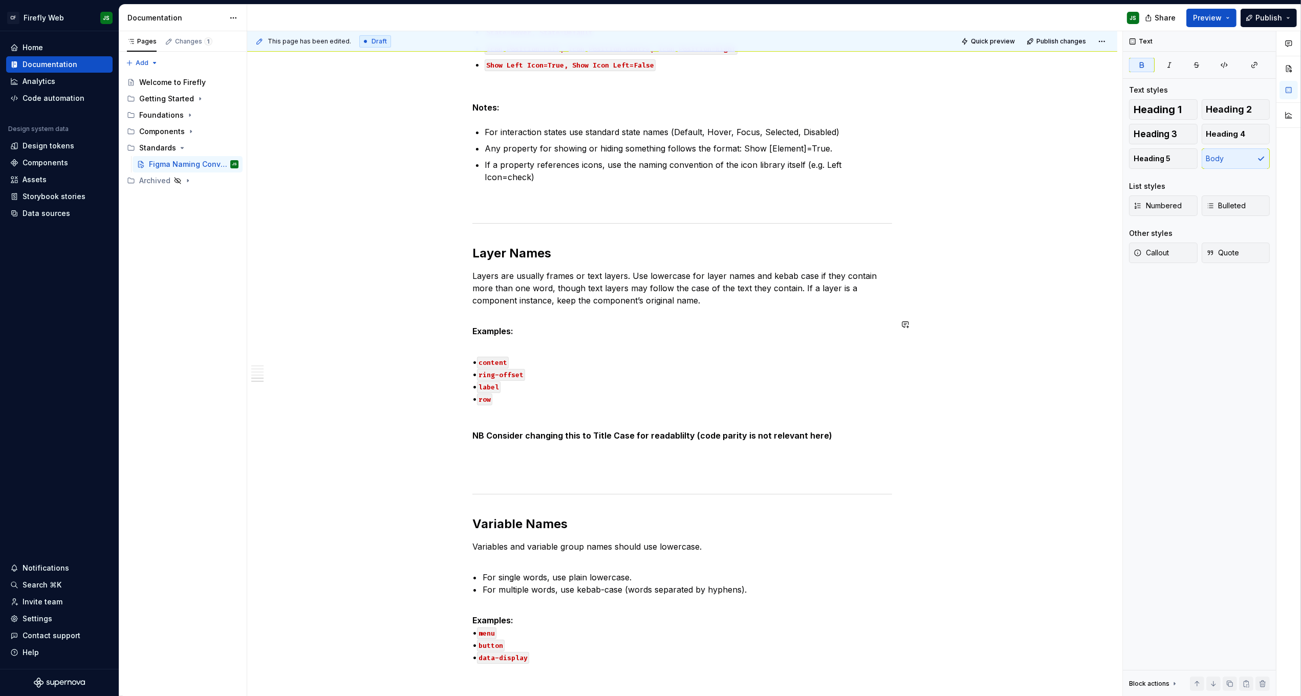
scroll to position [944, 0]
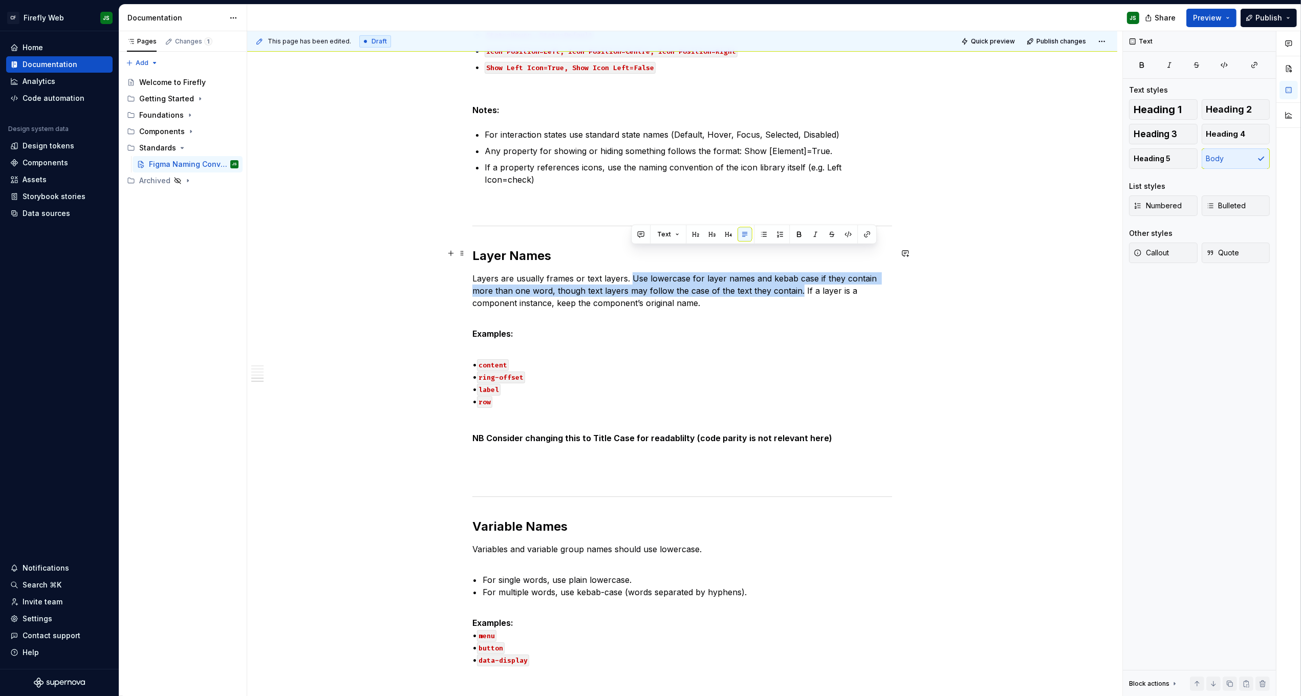
drag, startPoint x: 639, startPoint y: 253, endPoint x: 801, endPoint y: 267, distance: 162.3
click at [801, 272] on p "Layers are usually frames or text layers. Use lowercase for layer names and keb…" at bounding box center [682, 290] width 420 height 37
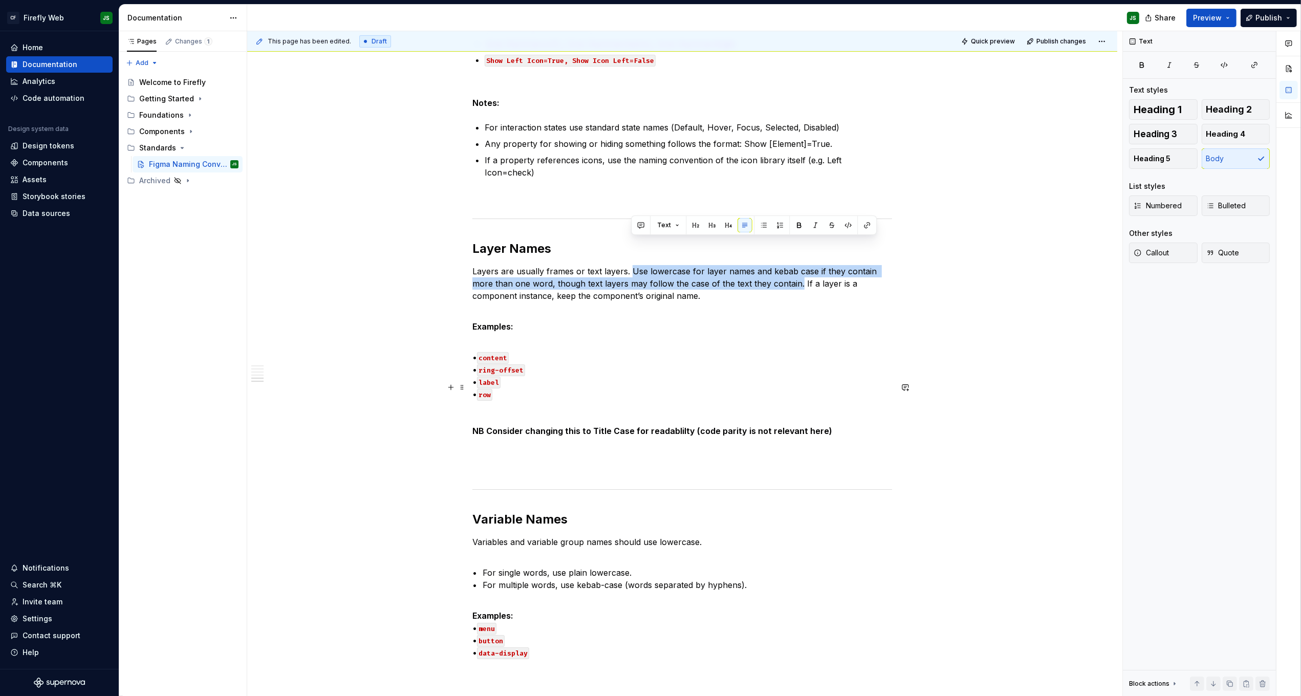
scroll to position [950, 0]
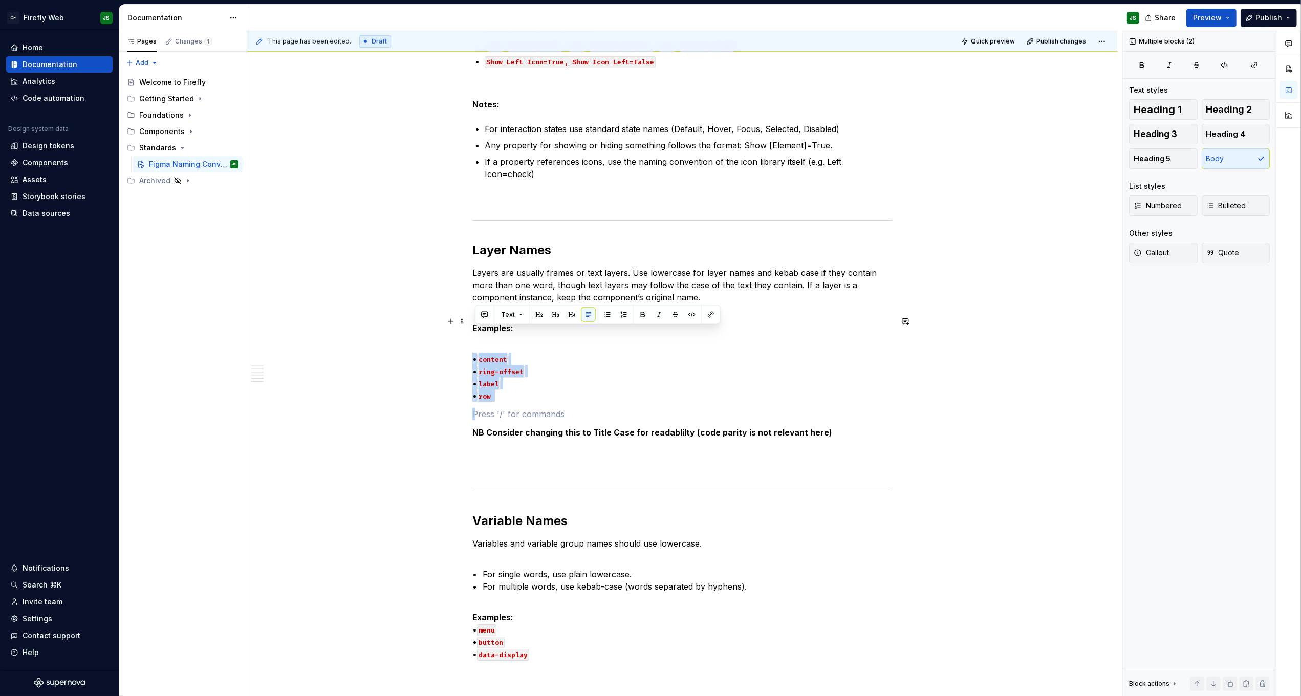
drag, startPoint x: 534, startPoint y: 371, endPoint x: 466, endPoint y: 333, distance: 78.1
click at [465, 332] on div "Component Pages Each component has its own page in Figma. The page name begins …" at bounding box center [682, 114] width 870 height 1754
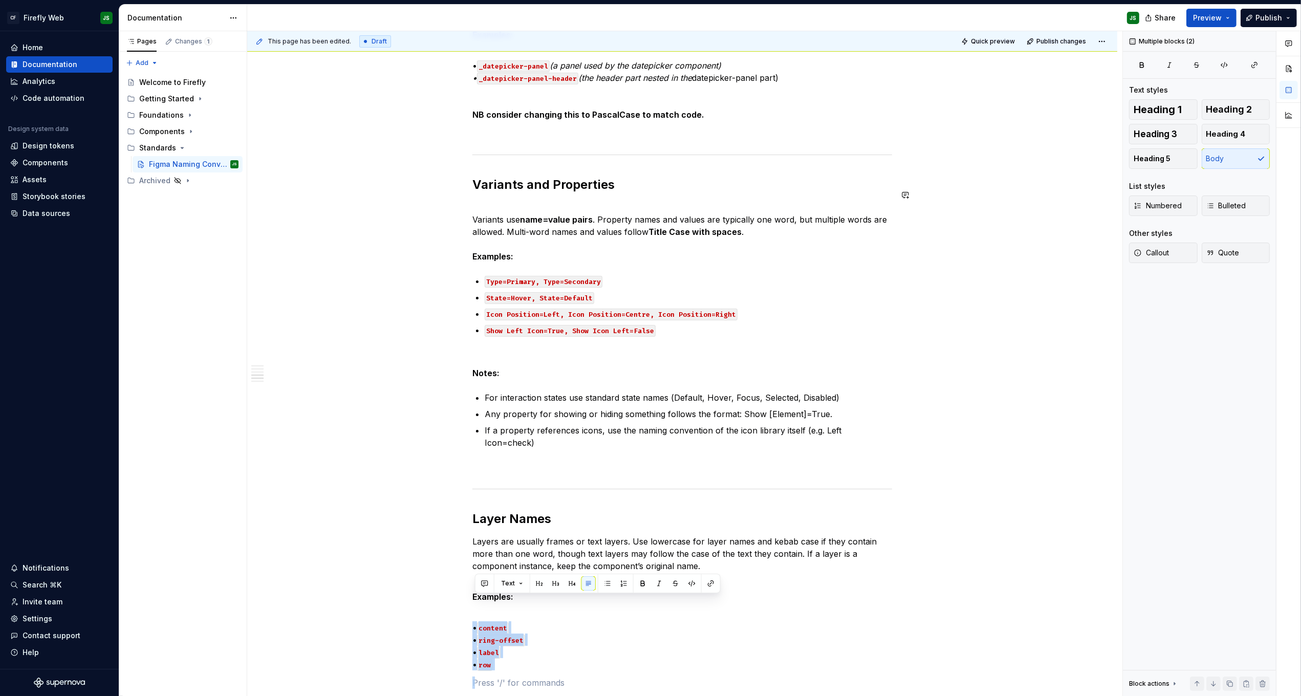
scroll to position [698, 0]
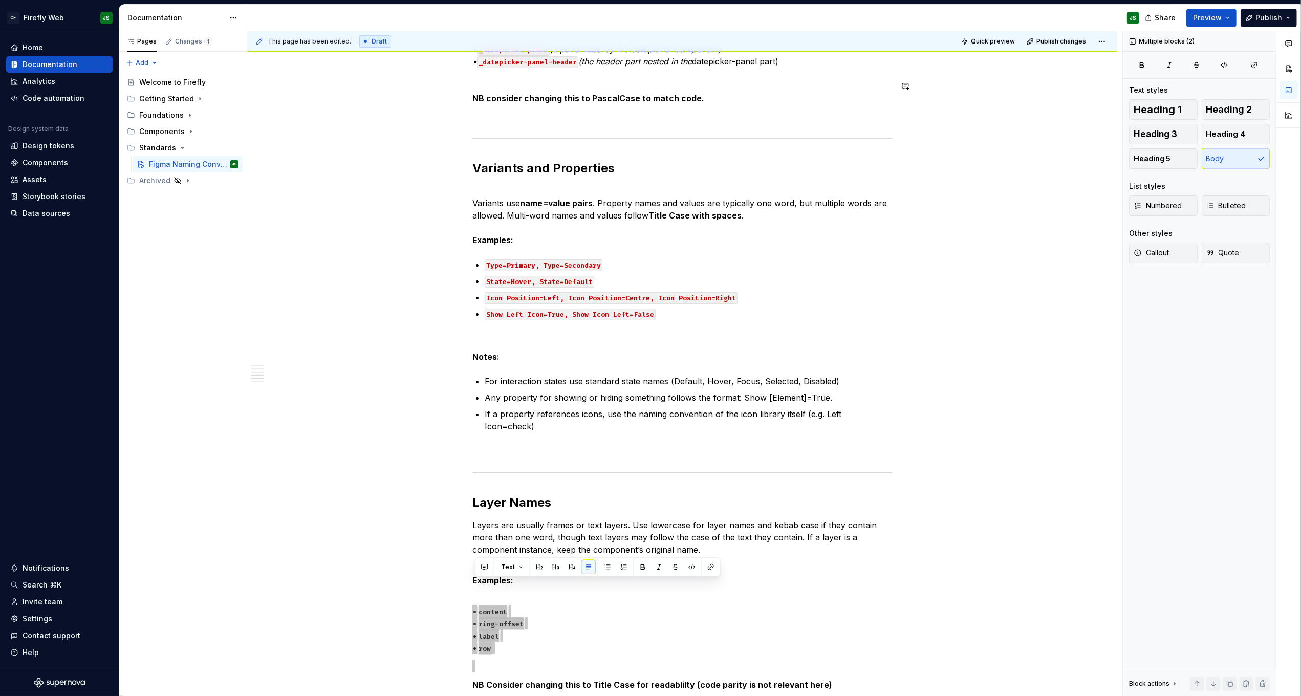
type textarea "*"
